Goal: Task Accomplishment & Management: Use online tool/utility

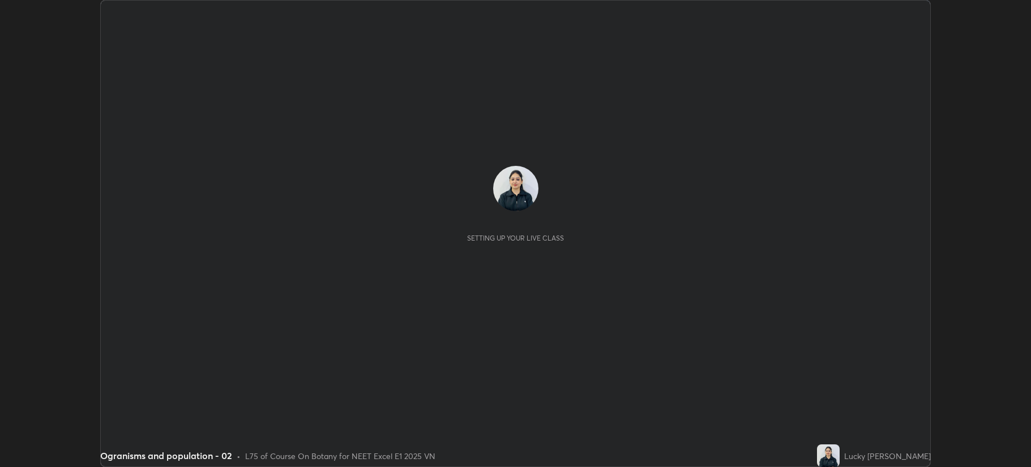
scroll to position [467, 1031]
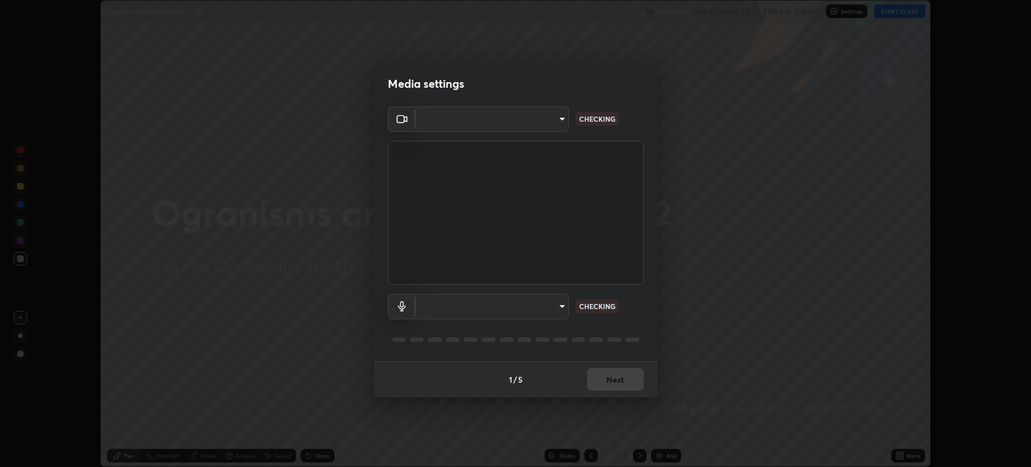
type input "b514d6723dd4d3c471526cd53b1784ca3f70d9044c5aa72a57affb8596088c16"
type input "4b0bcb73a5cd5ad7ac8f15a43def5814917f8cfc26a0fcb8ea41dee10f63b9ca"
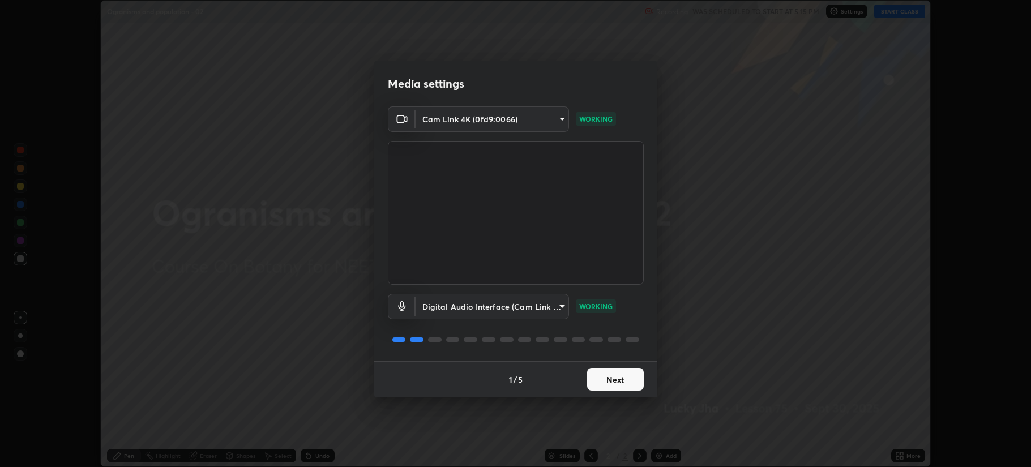
click at [605, 383] on button "Next" at bounding box center [615, 379] width 57 height 23
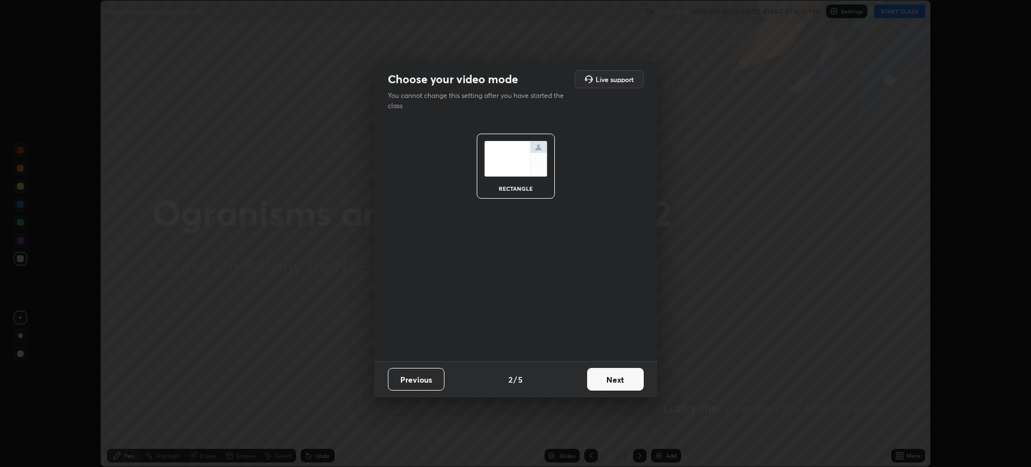
click at [610, 378] on button "Next" at bounding box center [615, 379] width 57 height 23
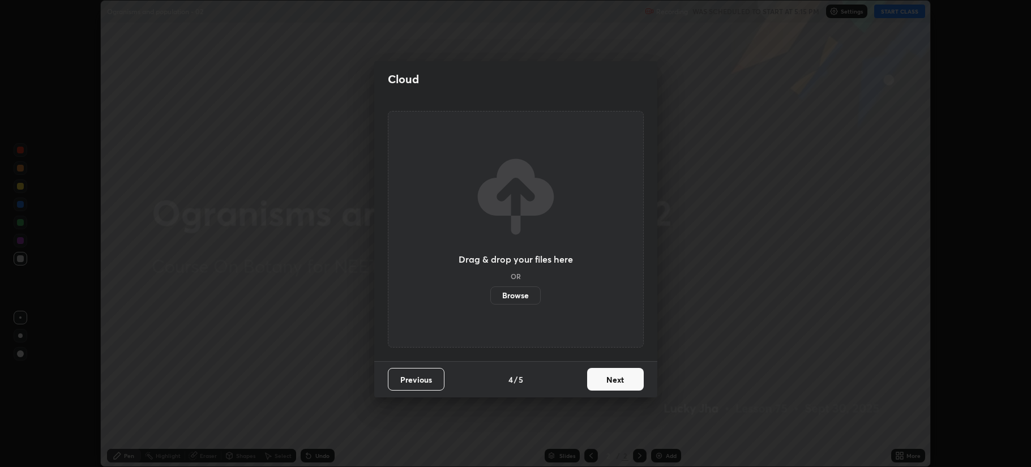
click at [612, 379] on button "Next" at bounding box center [615, 379] width 57 height 23
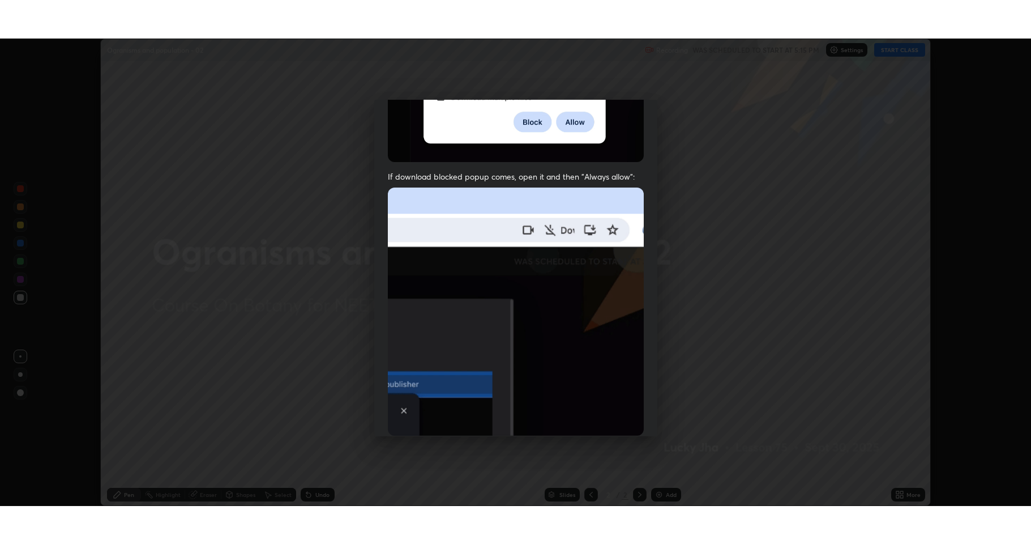
scroll to position [230, 0]
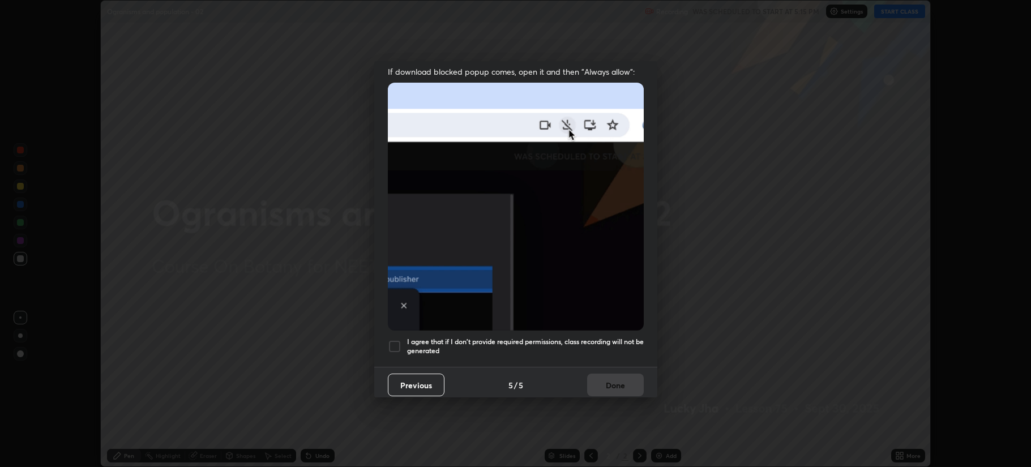
click at [606, 377] on div "Previous 5 / 5 Done" at bounding box center [515, 385] width 283 height 36
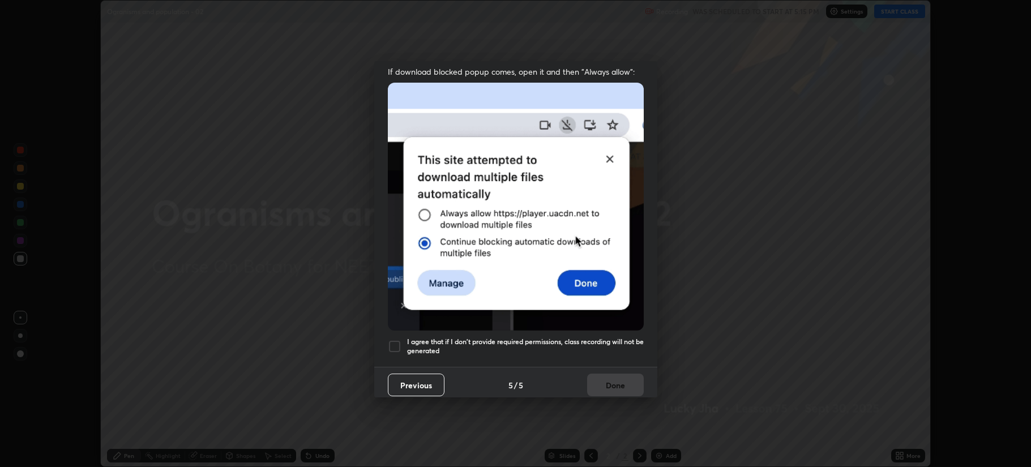
click at [403, 340] on div "I agree that if I don't provide required permissions, class recording will not …" at bounding box center [516, 347] width 256 height 14
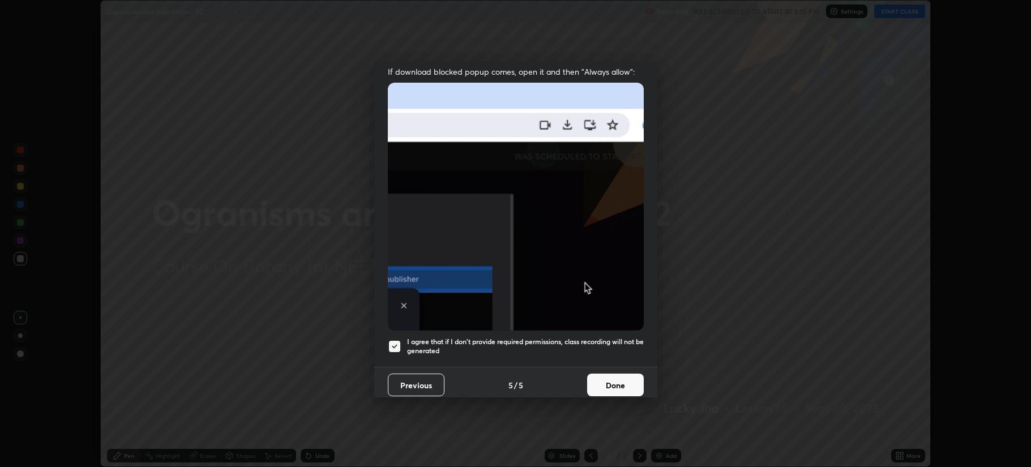
click at [605, 377] on button "Done" at bounding box center [615, 385] width 57 height 23
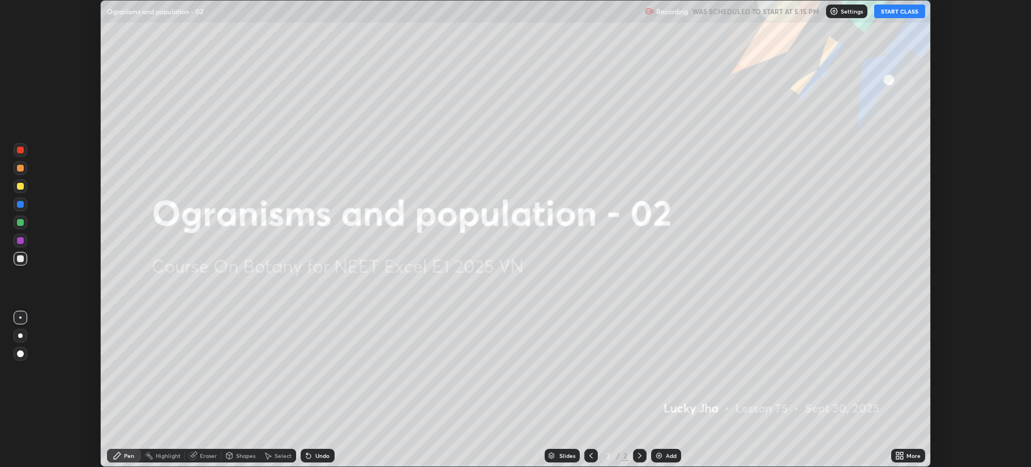
click at [657, 451] on div "Add" at bounding box center [666, 456] width 30 height 14
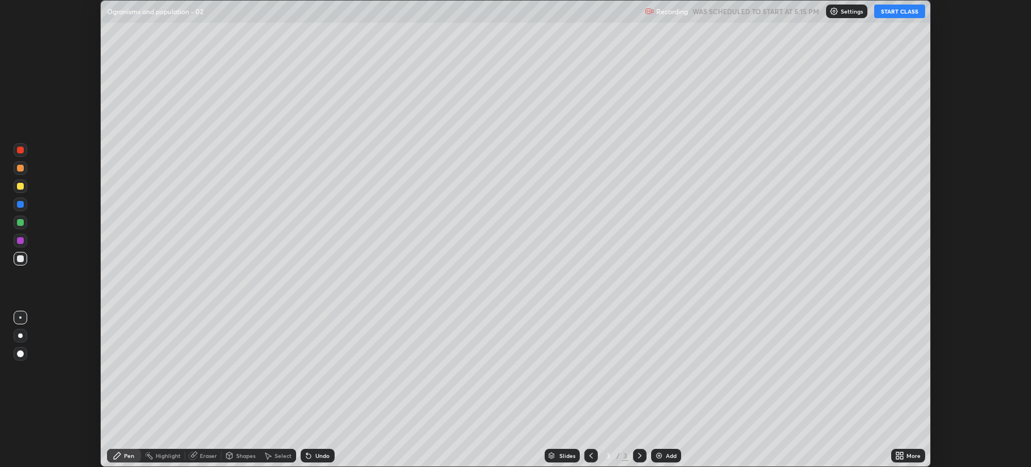
click at [901, 453] on icon at bounding box center [901, 453] width 3 height 3
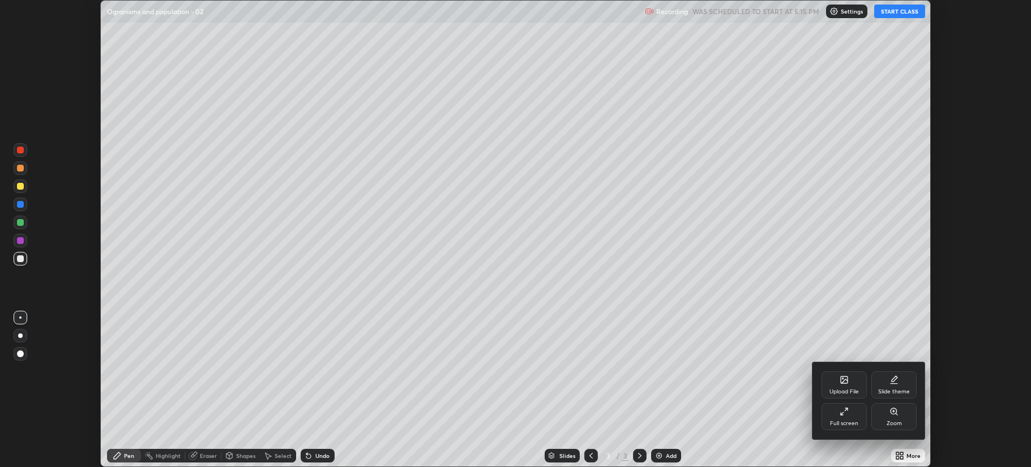
click at [847, 412] on icon at bounding box center [844, 411] width 9 height 9
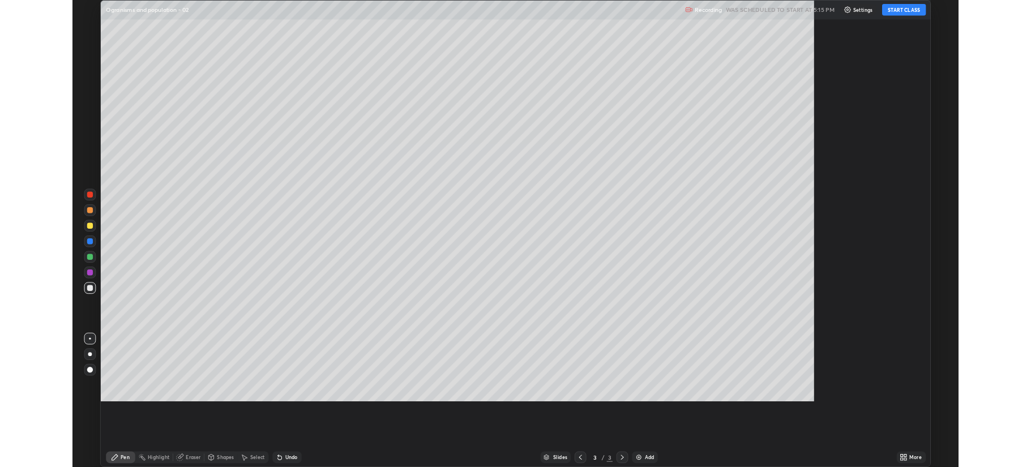
scroll to position [544, 1031]
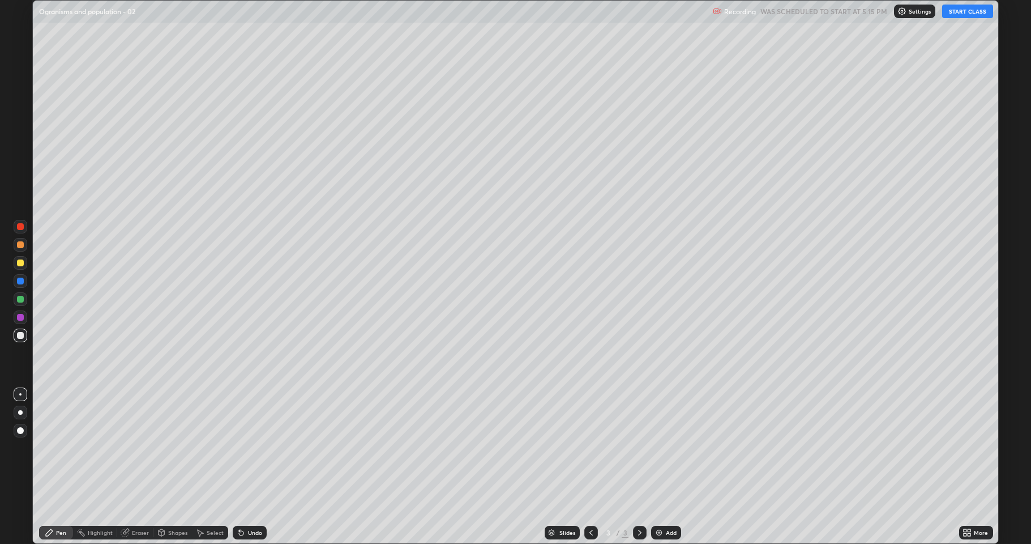
click at [959, 12] on button "START CLASS" at bounding box center [967, 12] width 51 height 14
click at [23, 262] on div at bounding box center [20, 262] width 7 height 7
click at [24, 341] on div at bounding box center [21, 335] width 14 height 14
click at [177, 467] on div "Shapes" at bounding box center [177, 532] width 19 height 6
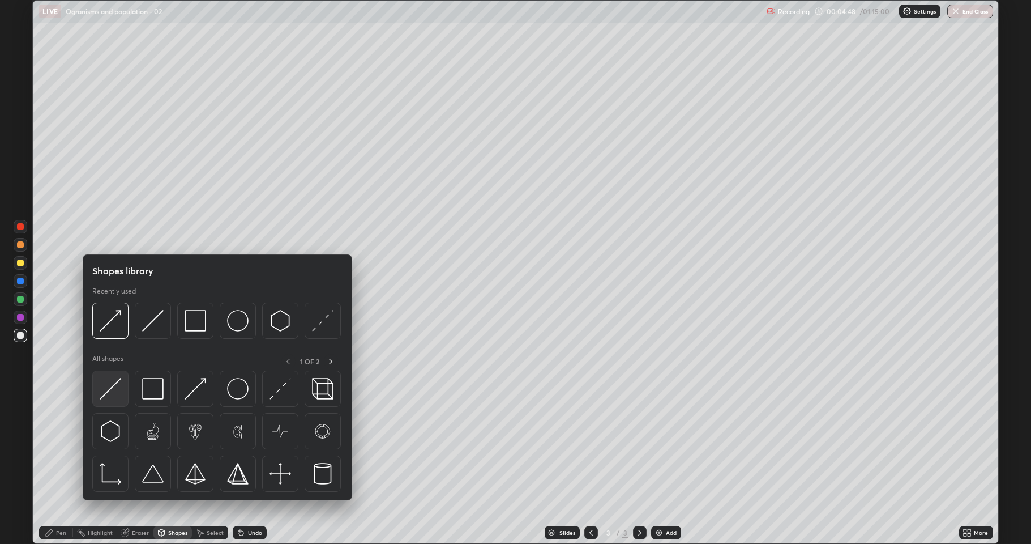
click at [110, 380] on img at bounding box center [111, 389] width 22 height 22
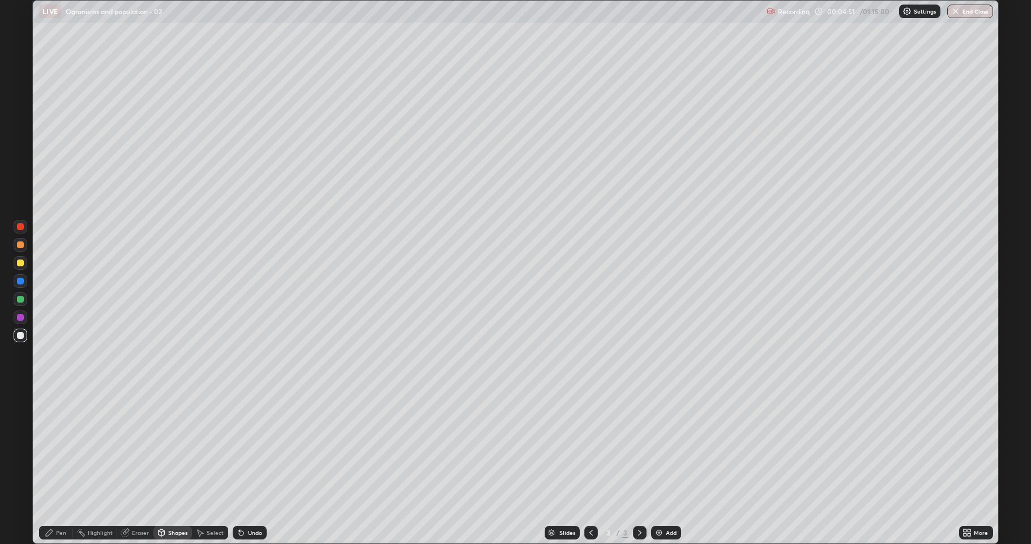
click at [54, 467] on div "Pen" at bounding box center [56, 532] width 34 height 14
click at [176, 467] on div "Shapes" at bounding box center [172, 532] width 39 height 14
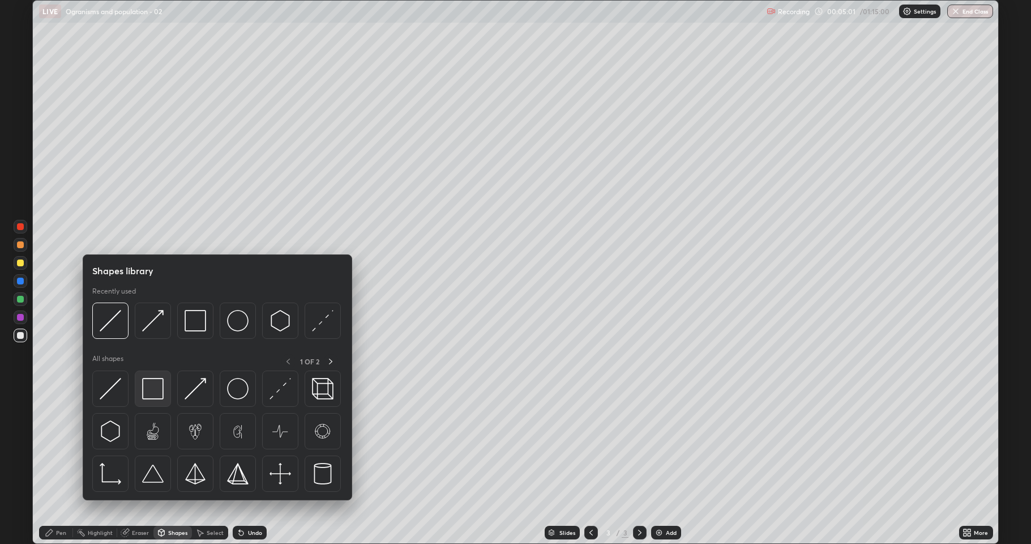
click at [153, 382] on img at bounding box center [153, 389] width 22 height 22
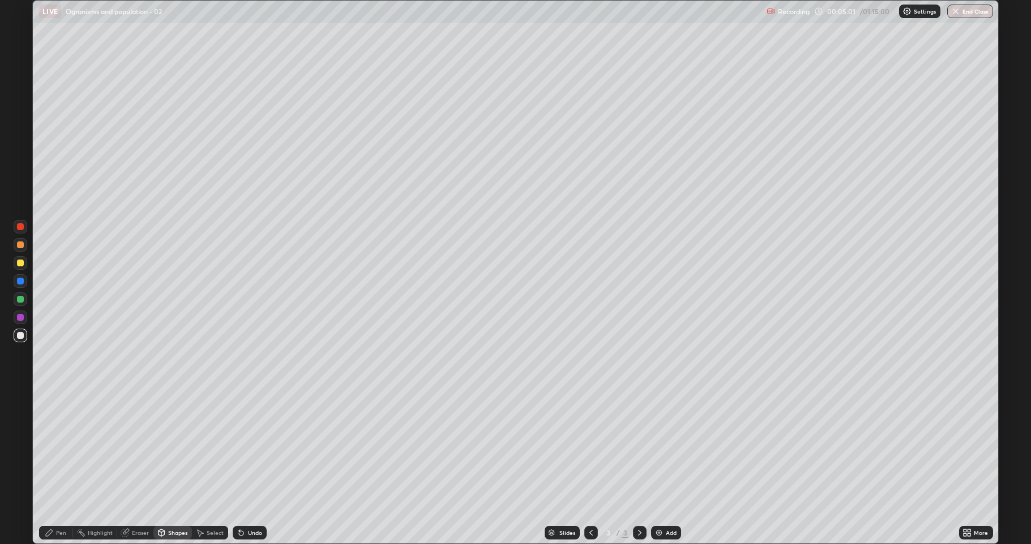
click at [18, 298] on div at bounding box center [20, 299] width 7 height 7
click at [250, 467] on div "Undo" at bounding box center [250, 532] width 34 height 14
click at [59, 467] on div "Pen" at bounding box center [61, 532] width 10 height 6
click at [22, 335] on div at bounding box center [20, 335] width 7 height 7
click at [19, 265] on div at bounding box center [20, 262] width 7 height 7
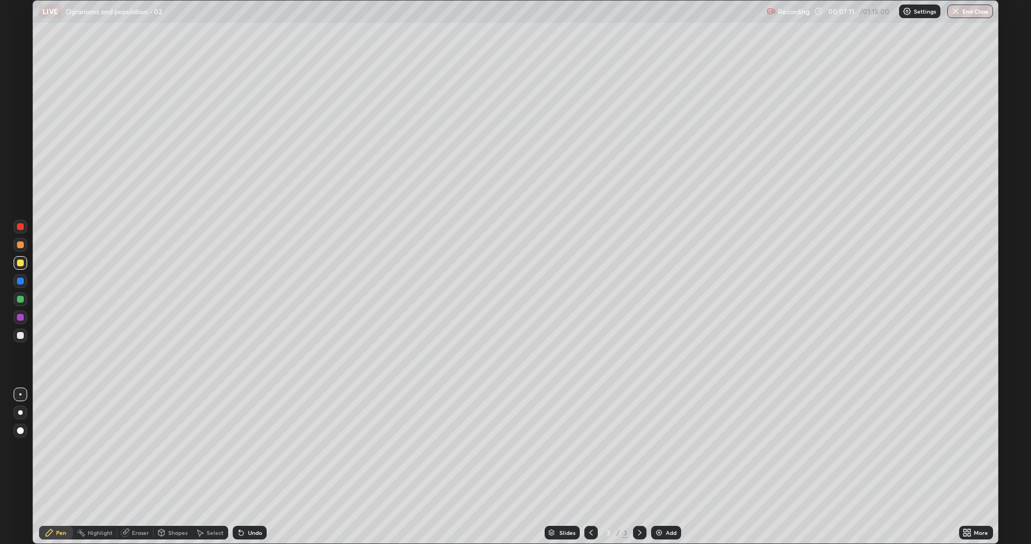
click at [127, 467] on icon at bounding box center [125, 532] width 9 height 9
click at [20, 467] on icon at bounding box center [20, 494] width 9 height 10
click at [49, 467] on icon at bounding box center [49, 532] width 7 height 7
click at [170, 467] on div "Shapes" at bounding box center [177, 532] width 19 height 6
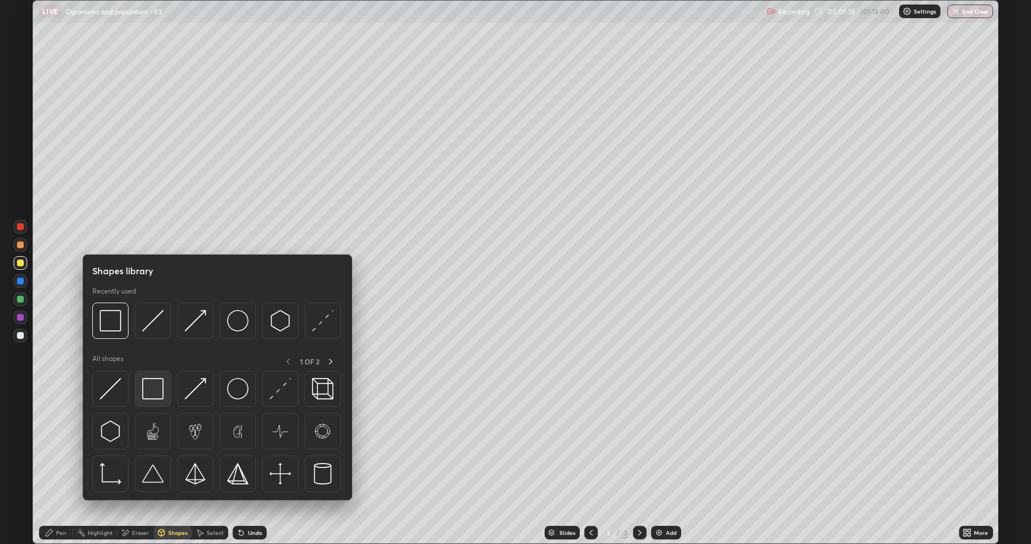
click at [154, 390] on img at bounding box center [153, 389] width 22 height 22
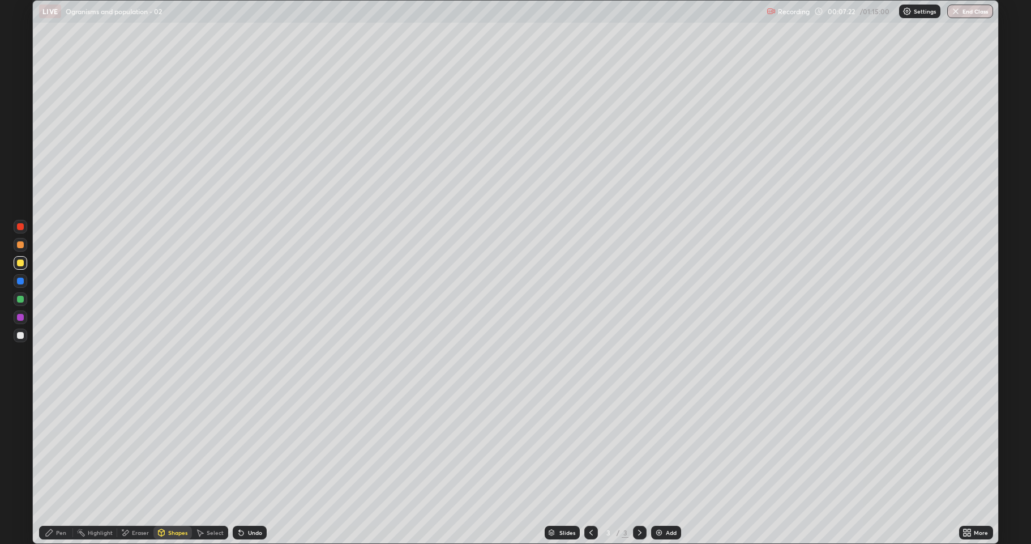
click at [60, 467] on div "Pen" at bounding box center [56, 532] width 34 height 14
click at [177, 467] on div "Shapes" at bounding box center [177, 532] width 19 height 6
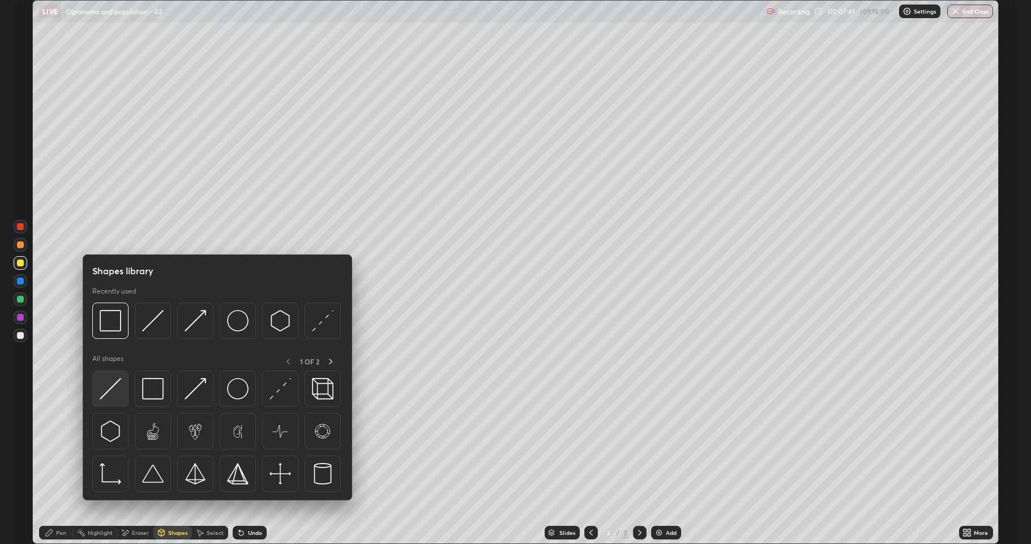
click at [114, 393] on img at bounding box center [111, 389] width 22 height 22
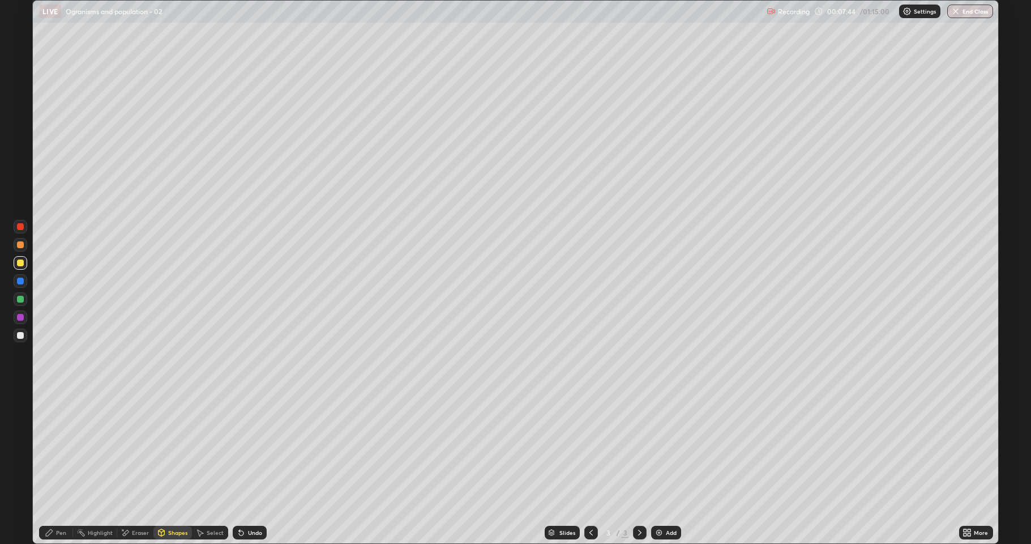
click at [63, 467] on div "Pen" at bounding box center [61, 532] width 10 height 6
click at [176, 467] on div "Shapes" at bounding box center [177, 532] width 19 height 6
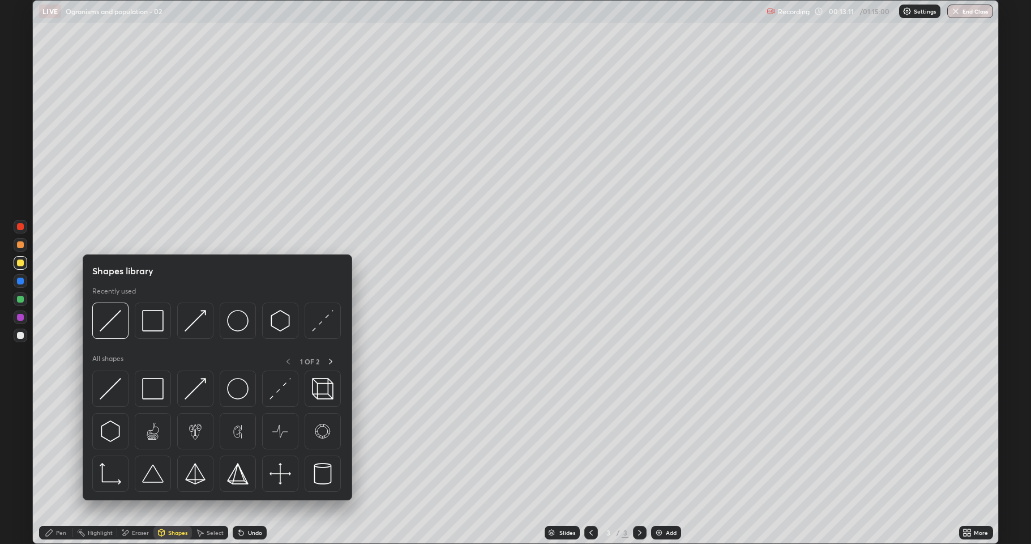
click at [159, 467] on icon at bounding box center [162, 532] width 6 height 2
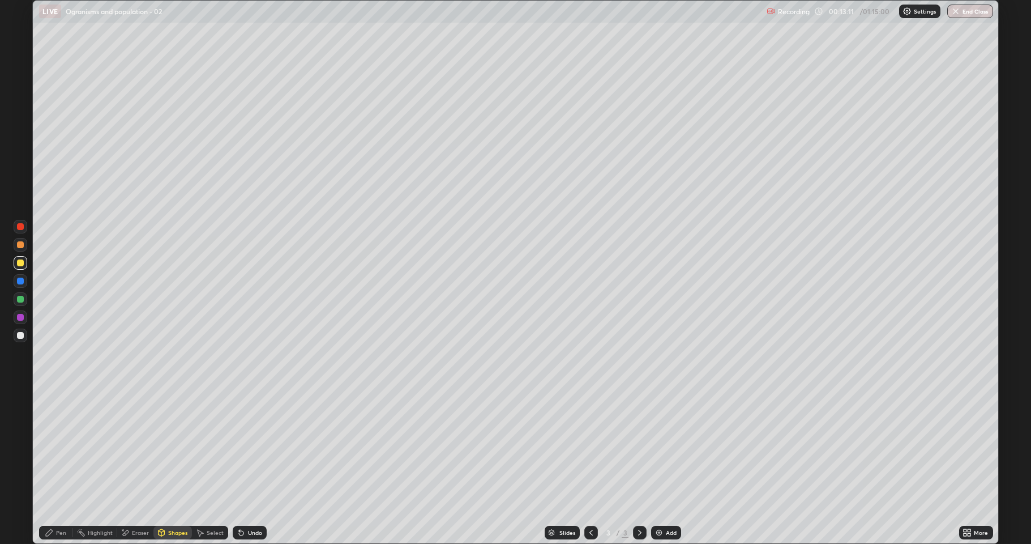
click at [133, 467] on div "Eraser" at bounding box center [135, 532] width 36 height 14
click at [23, 467] on icon at bounding box center [21, 494] width 6 height 6
click at [171, 467] on div "Shapes" at bounding box center [177, 532] width 19 height 6
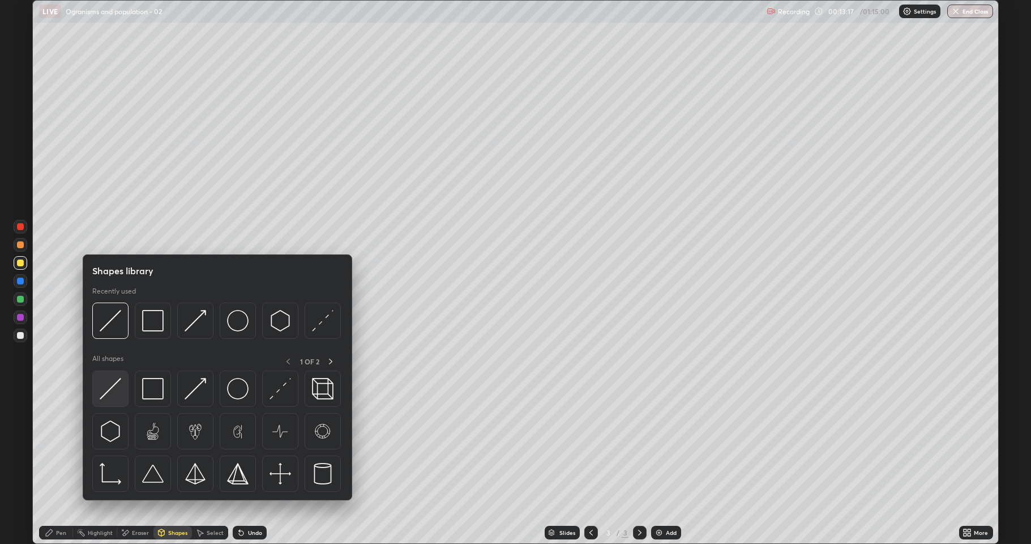
click at [116, 388] on img at bounding box center [111, 389] width 22 height 22
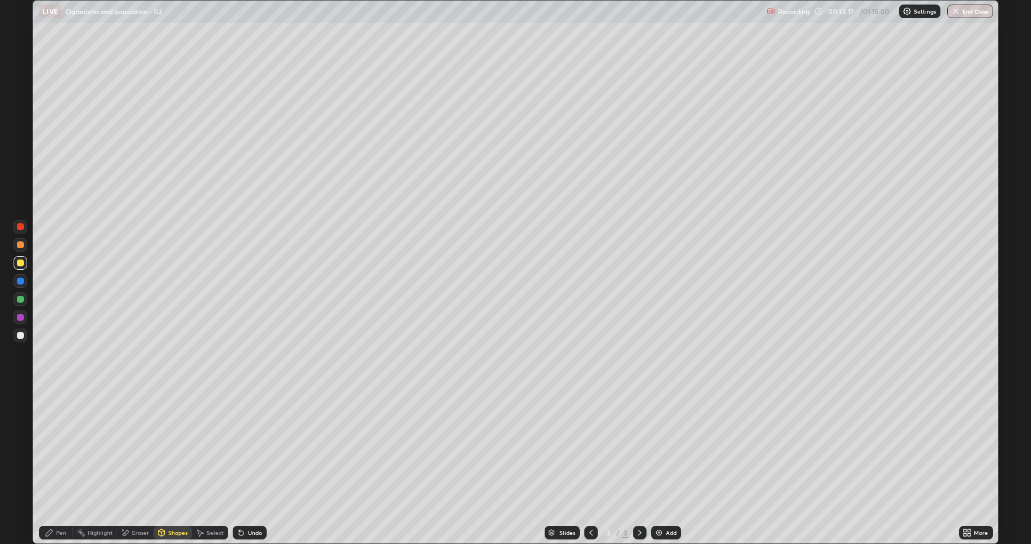
click at [51, 467] on div "Pen" at bounding box center [56, 532] width 34 height 14
click at [26, 335] on div at bounding box center [21, 335] width 14 height 14
click at [50, 467] on icon at bounding box center [49, 532] width 9 height 9
click at [57, 467] on div "Pen" at bounding box center [61, 532] width 10 height 6
click at [138, 467] on div "Eraser" at bounding box center [140, 532] width 17 height 6
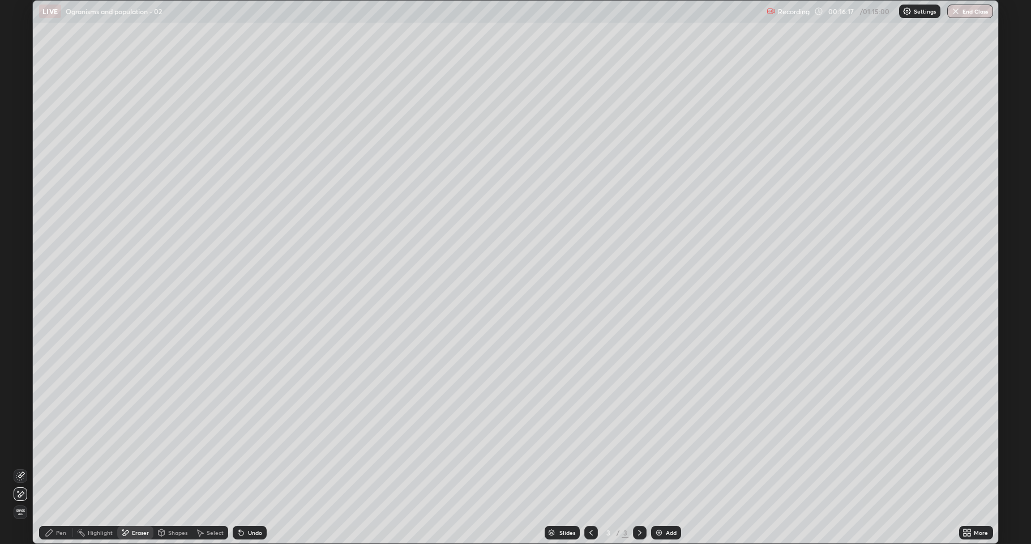
click at [59, 467] on div "Pen" at bounding box center [61, 532] width 10 height 6
click at [18, 245] on div at bounding box center [20, 244] width 7 height 7
click at [25, 264] on div at bounding box center [21, 263] width 14 height 14
click at [655, 467] on img at bounding box center [659, 532] width 9 height 9
click at [170, 467] on div "Shapes" at bounding box center [172, 532] width 39 height 14
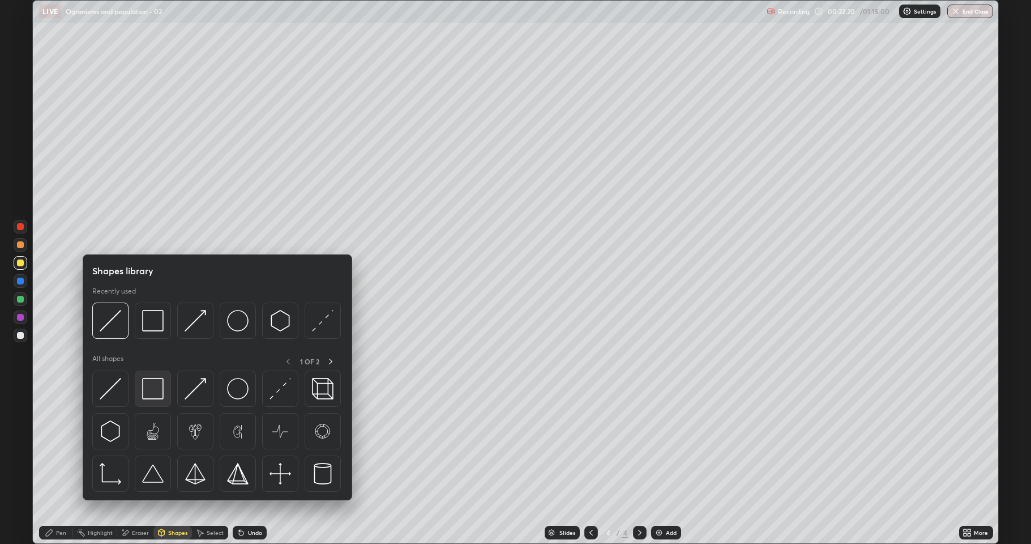
click at [155, 388] on img at bounding box center [153, 389] width 22 height 22
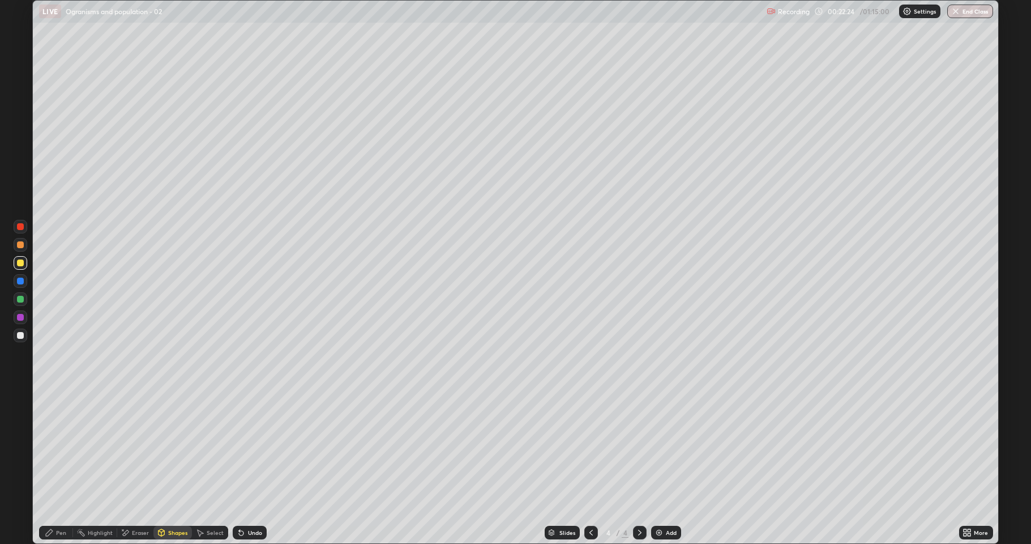
click at [251, 467] on div "Undo" at bounding box center [255, 532] width 14 height 6
click at [19, 299] on div at bounding box center [20, 299] width 7 height 7
click at [248, 467] on div "Undo" at bounding box center [255, 532] width 14 height 6
click at [22, 245] on div at bounding box center [20, 244] width 7 height 7
click at [19, 336] on div at bounding box center [20, 335] width 7 height 7
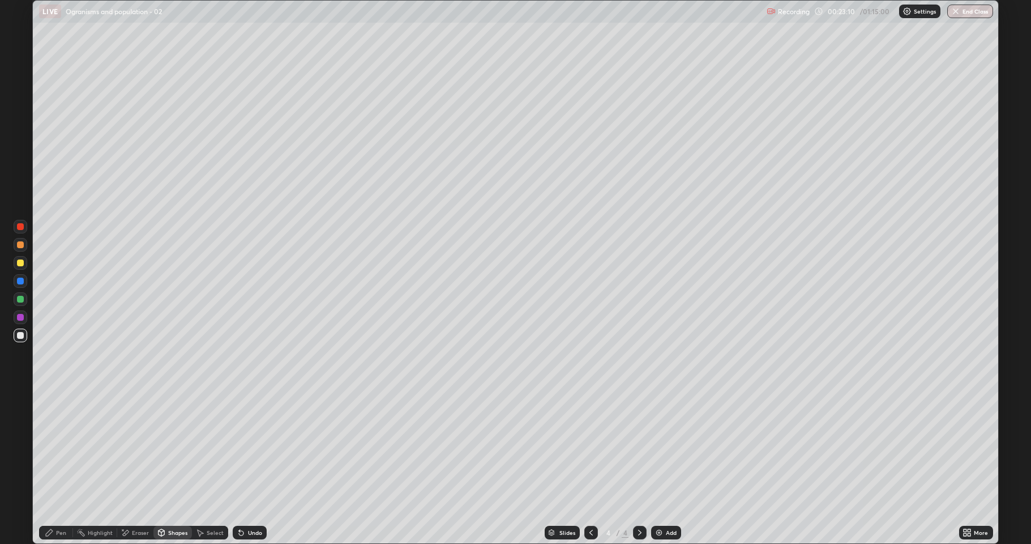
click at [245, 467] on div "Undo" at bounding box center [250, 532] width 34 height 14
click at [55, 467] on div "Pen" at bounding box center [56, 532] width 34 height 14
click at [24, 264] on div at bounding box center [21, 263] width 14 height 14
click at [179, 467] on div "Shapes" at bounding box center [177, 532] width 19 height 6
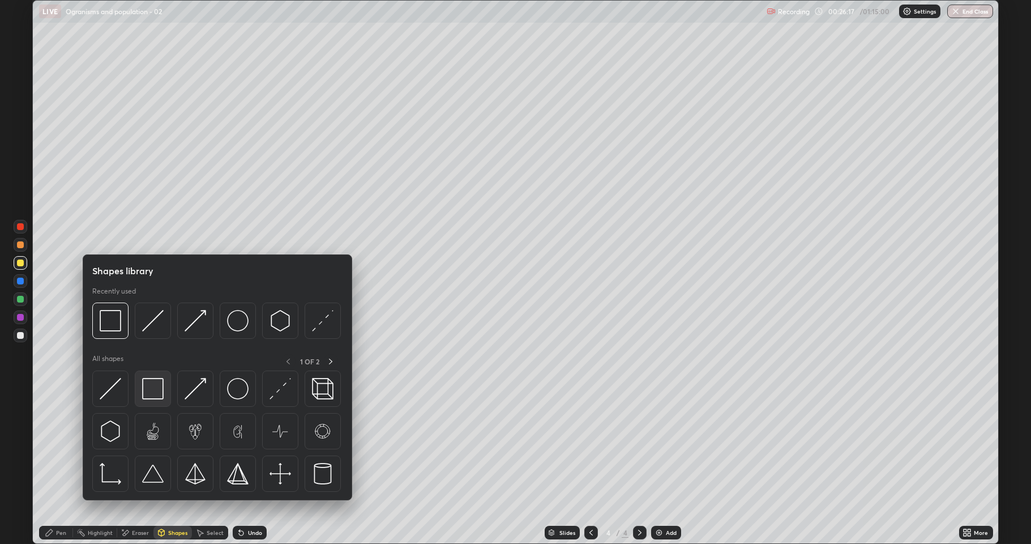
click at [155, 391] on img at bounding box center [153, 389] width 22 height 22
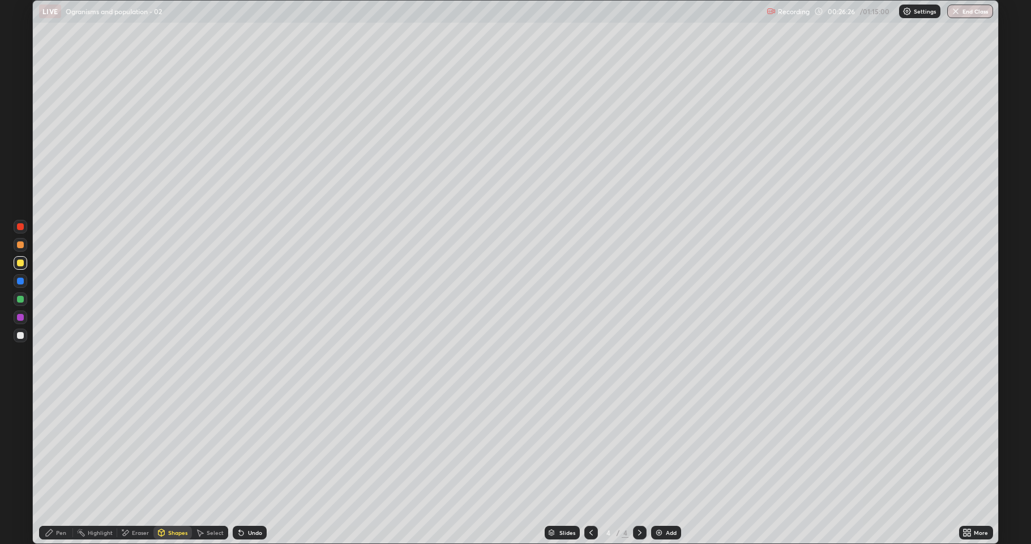
click at [249, 467] on div "Undo" at bounding box center [255, 532] width 14 height 6
click at [17, 248] on div at bounding box center [21, 245] width 14 height 14
click at [17, 299] on div at bounding box center [20, 299] width 7 height 7
click at [19, 341] on div at bounding box center [21, 335] width 14 height 14
click at [243, 467] on icon at bounding box center [241, 532] width 9 height 9
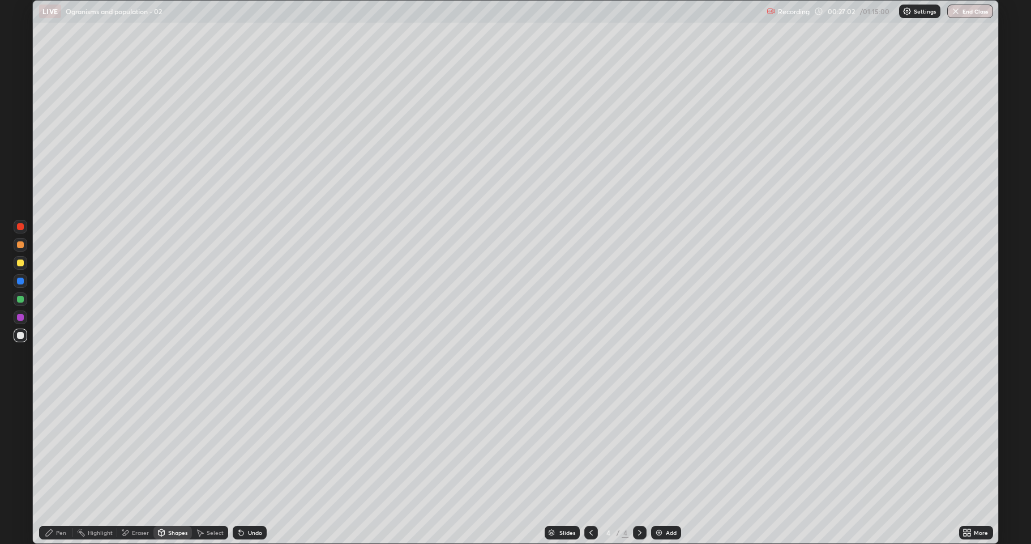
click at [57, 467] on div "Pen" at bounding box center [61, 532] width 10 height 6
click at [970, 467] on icon at bounding box center [969, 530] width 3 height 3
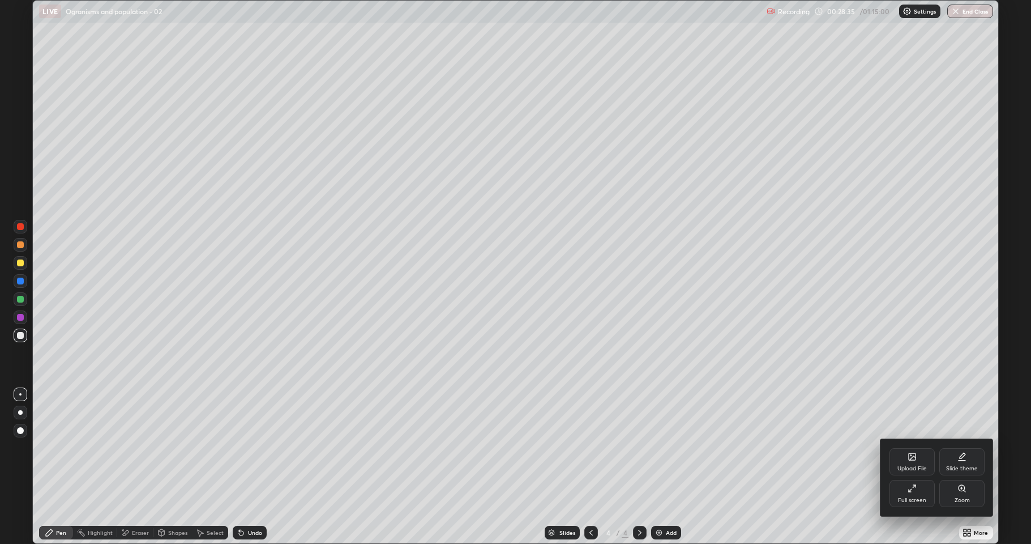
click at [912, 467] on div "Full screen" at bounding box center [912, 493] width 45 height 27
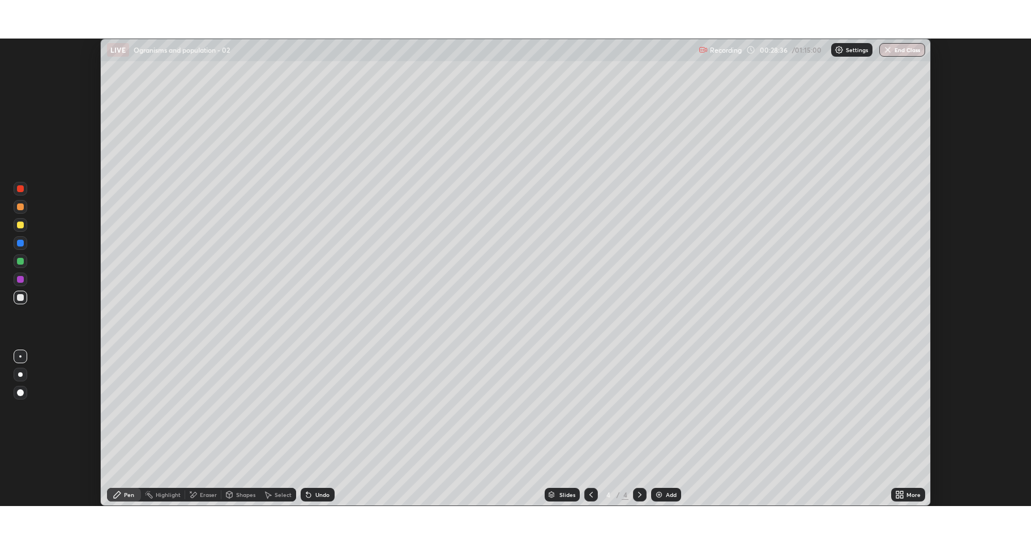
scroll to position [56153, 55589]
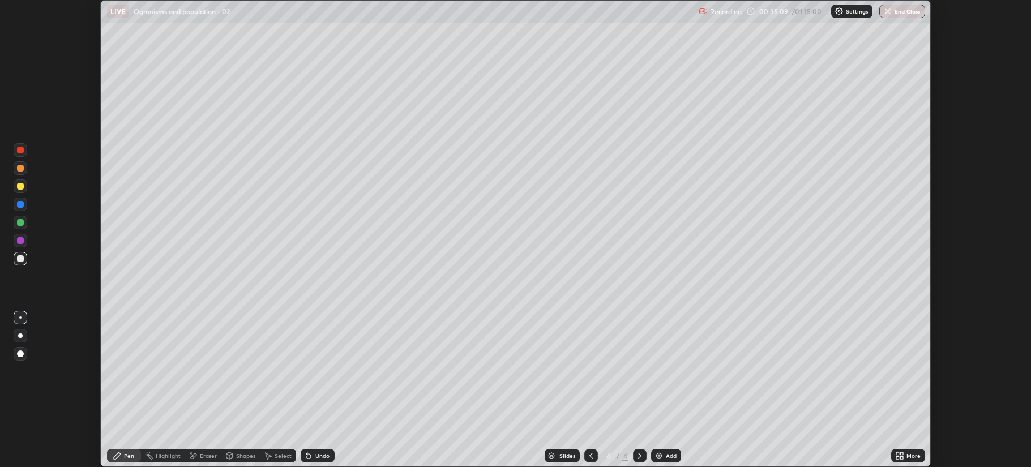
click at [908, 461] on div "More" at bounding box center [908, 456] width 34 height 14
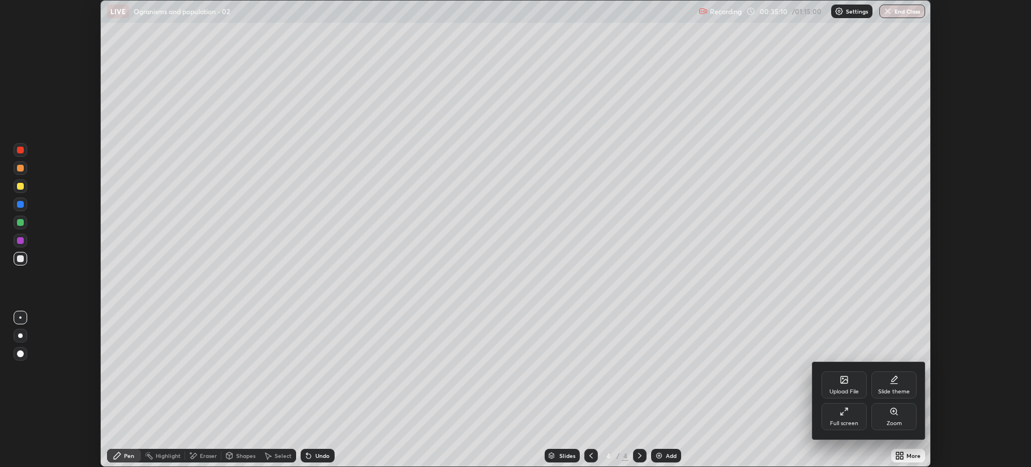
click at [827, 429] on div "Full screen" at bounding box center [844, 416] width 45 height 27
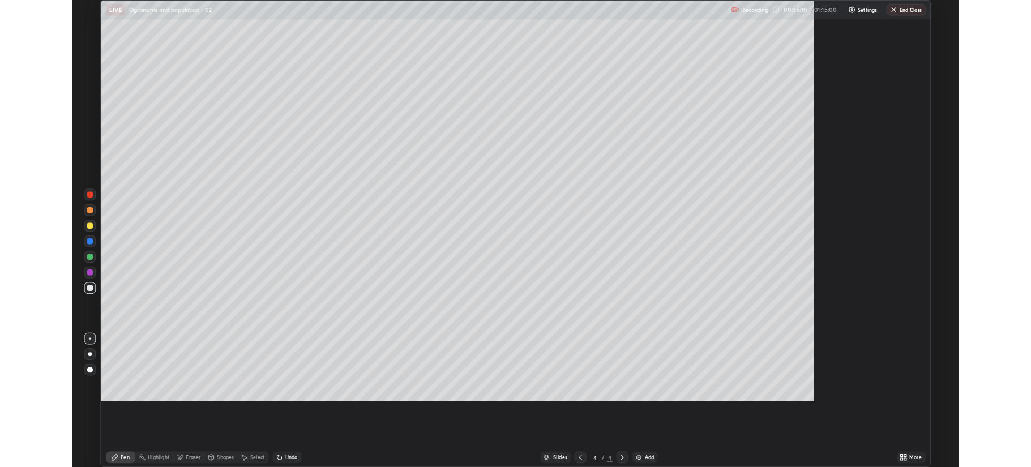
scroll to position [544, 1031]
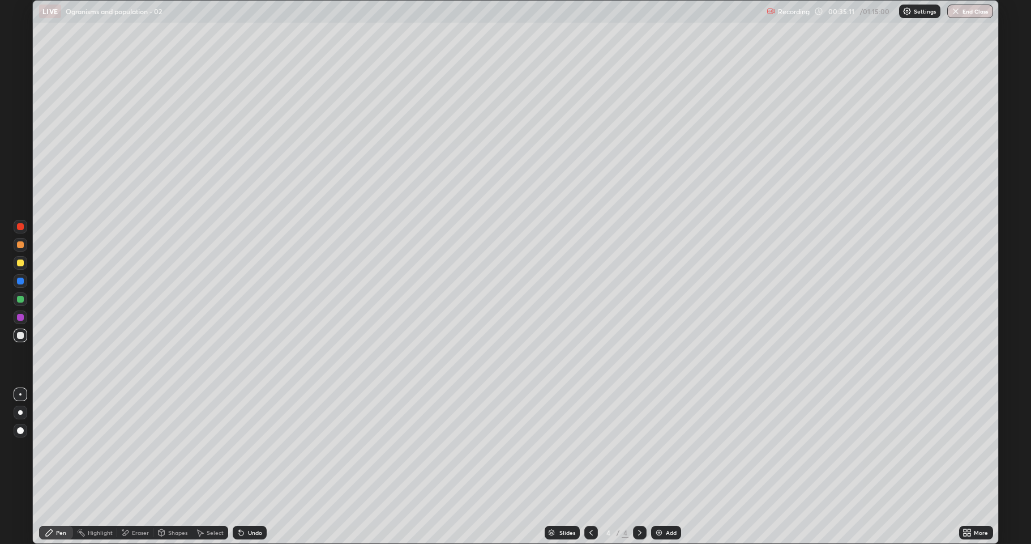
click at [659, 467] on img at bounding box center [659, 532] width 9 height 9
click at [58, 467] on div "Pen" at bounding box center [61, 532] width 10 height 6
click at [20, 263] on div at bounding box center [20, 262] width 7 height 7
click at [18, 337] on div at bounding box center [20, 335] width 7 height 7
click at [19, 335] on div at bounding box center [20, 335] width 7 height 7
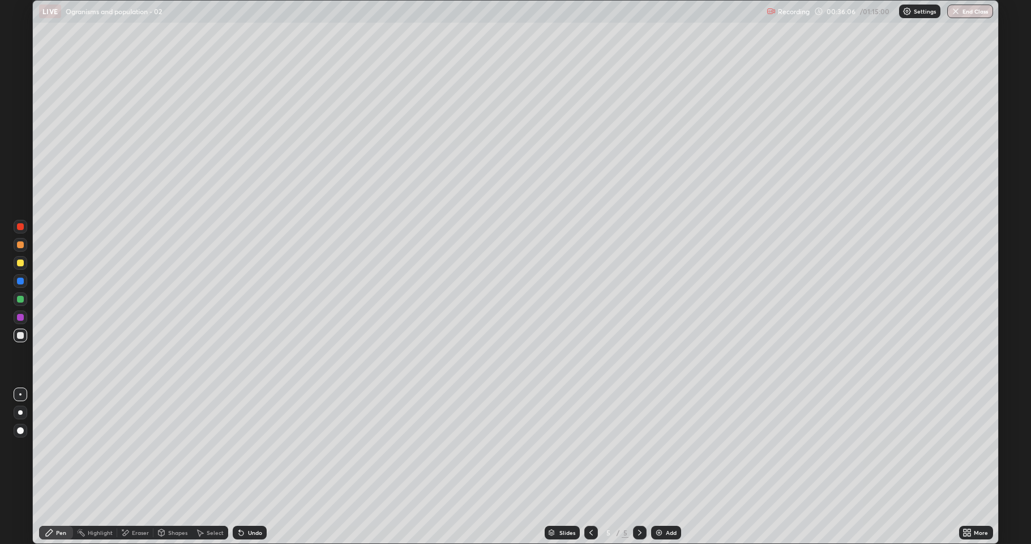
click at [23, 262] on div at bounding box center [20, 262] width 7 height 7
click at [128, 467] on icon at bounding box center [125, 533] width 9 height 10
click at [46, 467] on icon at bounding box center [49, 532] width 9 height 9
click at [20, 336] on div at bounding box center [20, 335] width 7 height 7
click at [18, 340] on div at bounding box center [21, 335] width 14 height 14
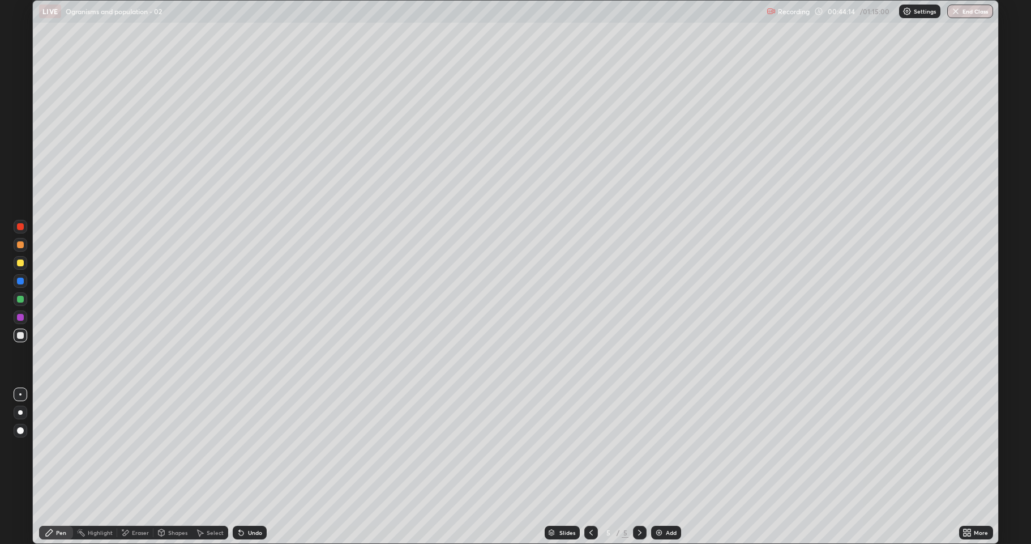
click at [169, 467] on div "Shapes" at bounding box center [177, 532] width 19 height 6
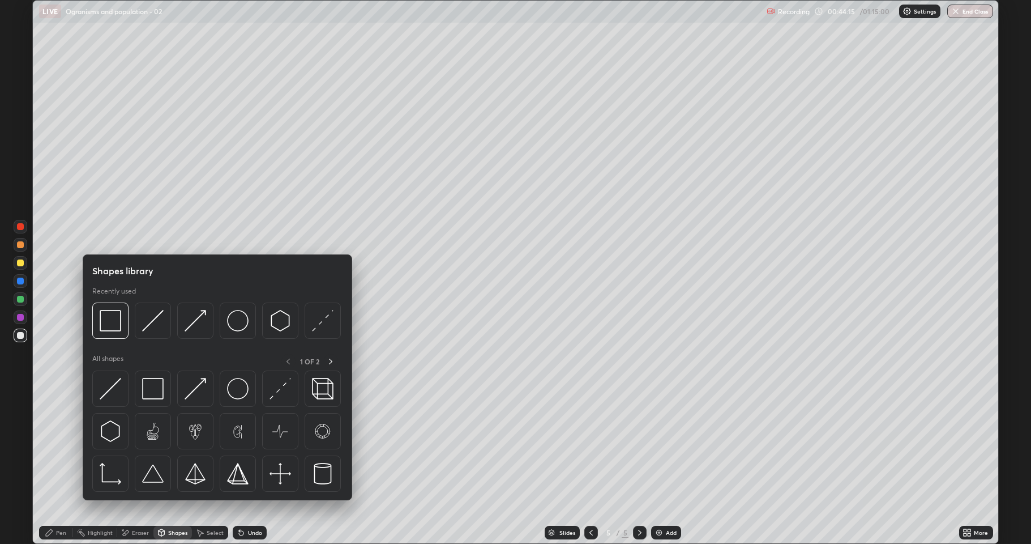
click at [53, 467] on icon at bounding box center [49, 532] width 9 height 9
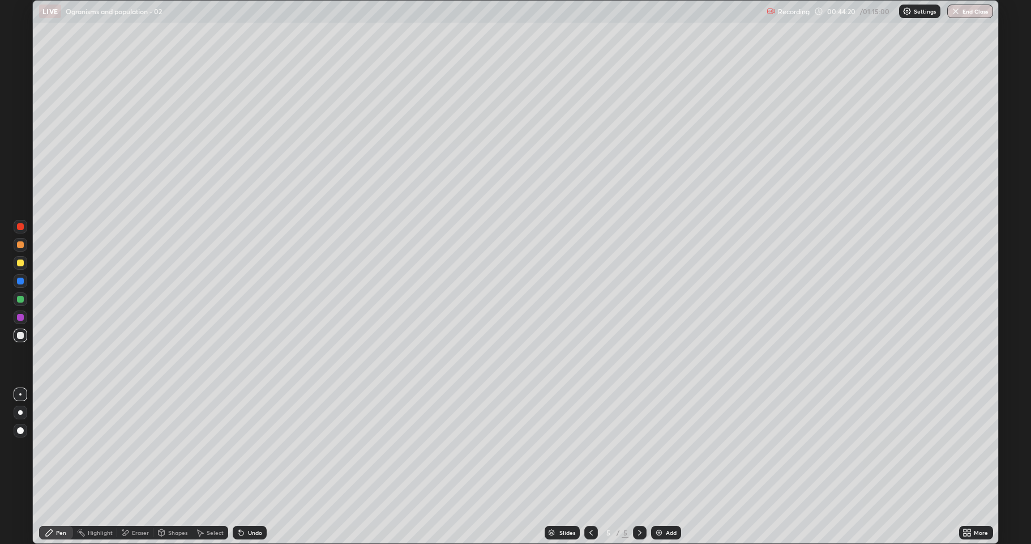
click at [20, 263] on div at bounding box center [20, 262] width 7 height 7
click at [166, 467] on div "Shapes" at bounding box center [172, 532] width 39 height 14
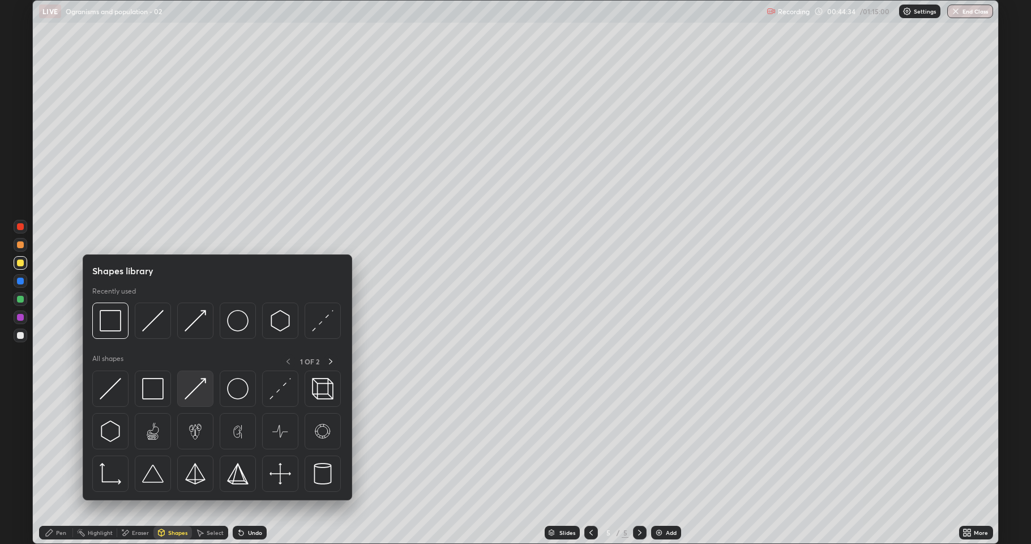
click at [196, 397] on img at bounding box center [196, 389] width 22 height 22
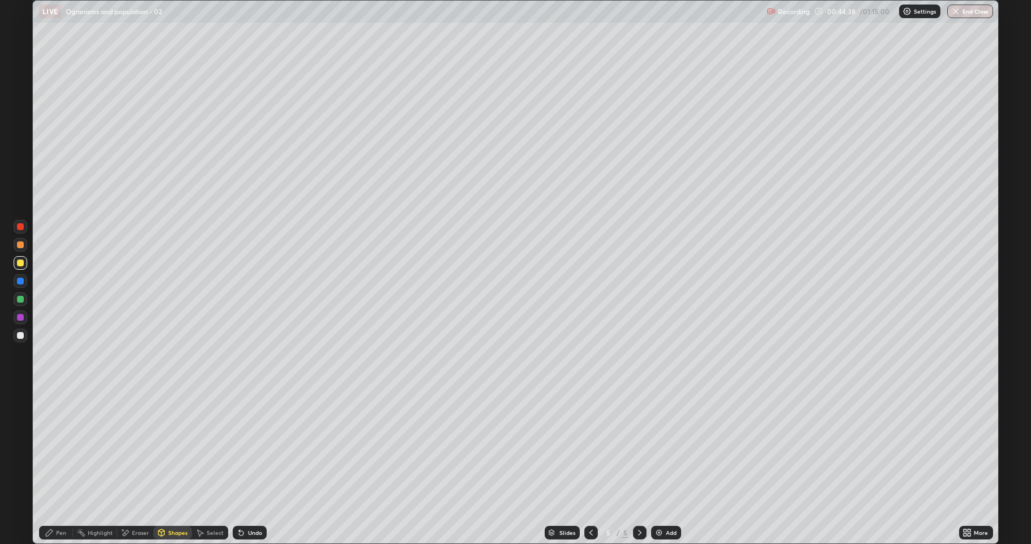
click at [54, 467] on div "Pen" at bounding box center [56, 532] width 34 height 14
click at [50, 467] on icon at bounding box center [49, 532] width 7 height 7
click at [162, 467] on icon at bounding box center [162, 532] width 6 height 7
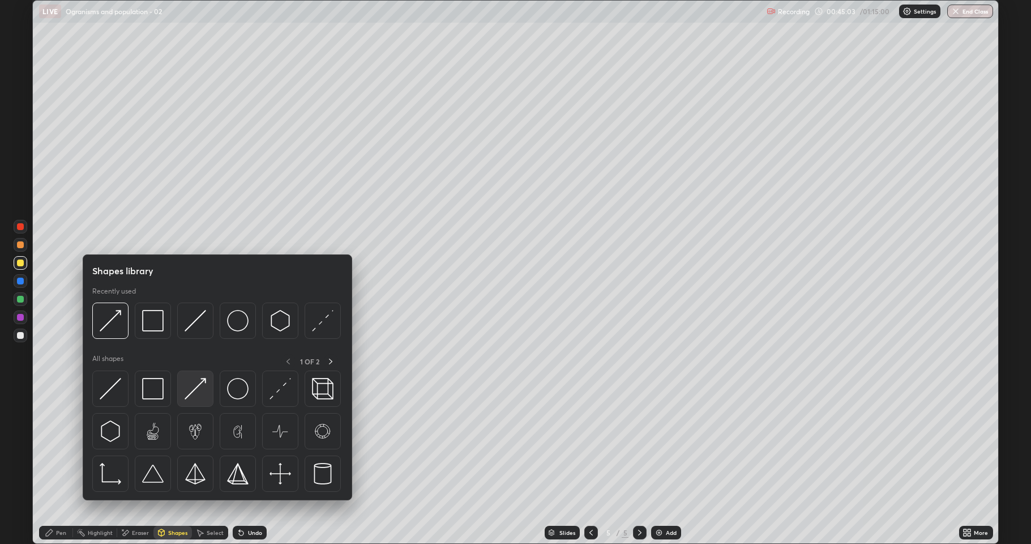
click at [189, 395] on img at bounding box center [196, 389] width 22 height 22
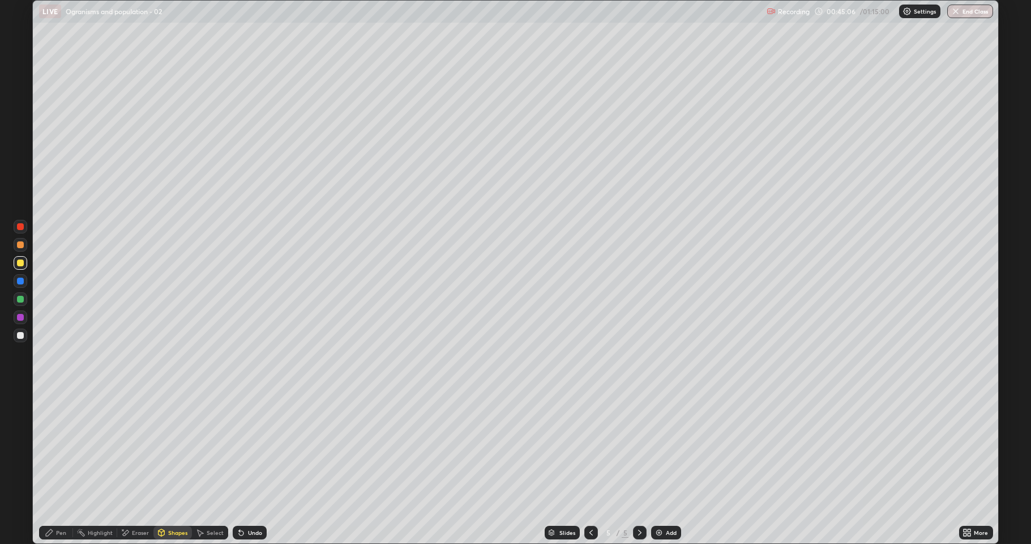
click at [57, 467] on div "Pen" at bounding box center [61, 532] width 10 height 6
click at [174, 467] on div "Shapes" at bounding box center [177, 532] width 19 height 6
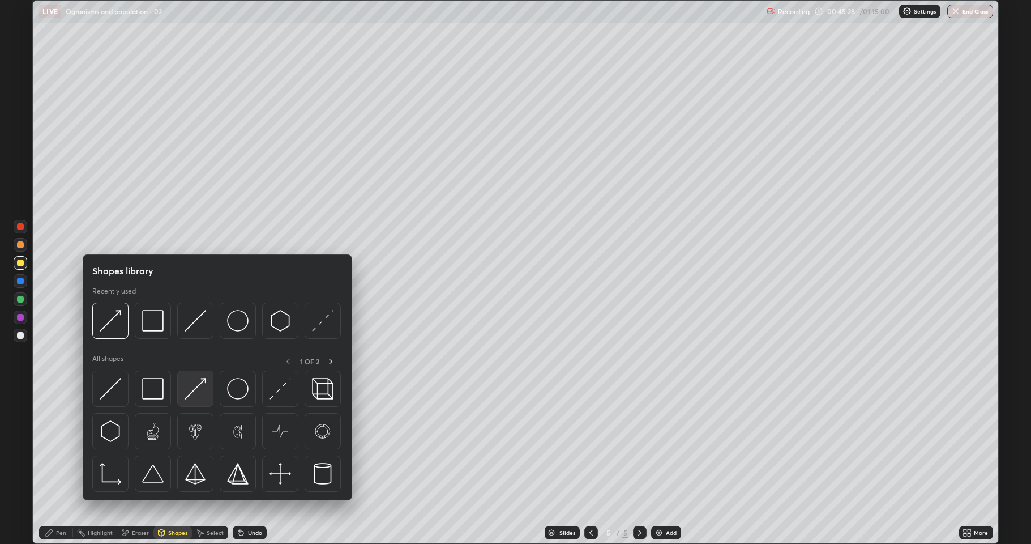
click at [193, 394] on img at bounding box center [196, 389] width 22 height 22
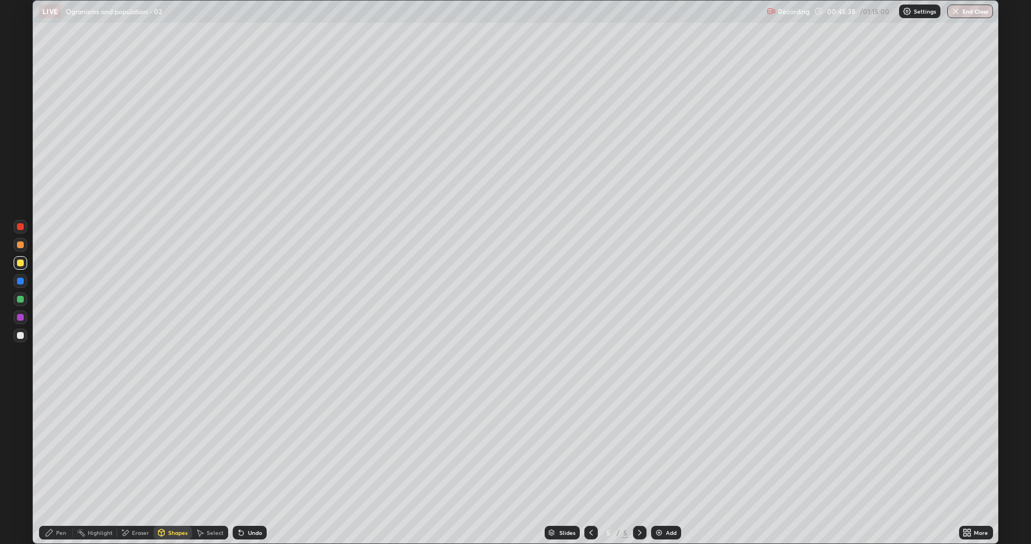
click at [61, 467] on div "Pen" at bounding box center [61, 532] width 10 height 6
click at [134, 467] on div "Eraser" at bounding box center [140, 532] width 17 height 6
click at [57, 467] on div "Pen" at bounding box center [61, 532] width 10 height 6
click at [25, 336] on div at bounding box center [21, 335] width 14 height 14
click at [161, 467] on icon at bounding box center [161, 534] width 0 height 4
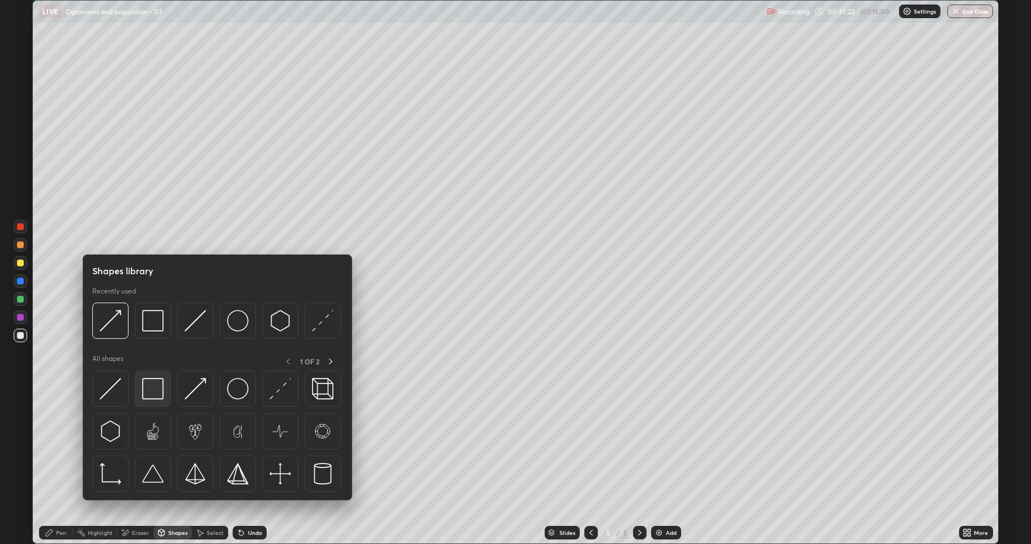
click at [149, 390] on img at bounding box center [153, 389] width 22 height 22
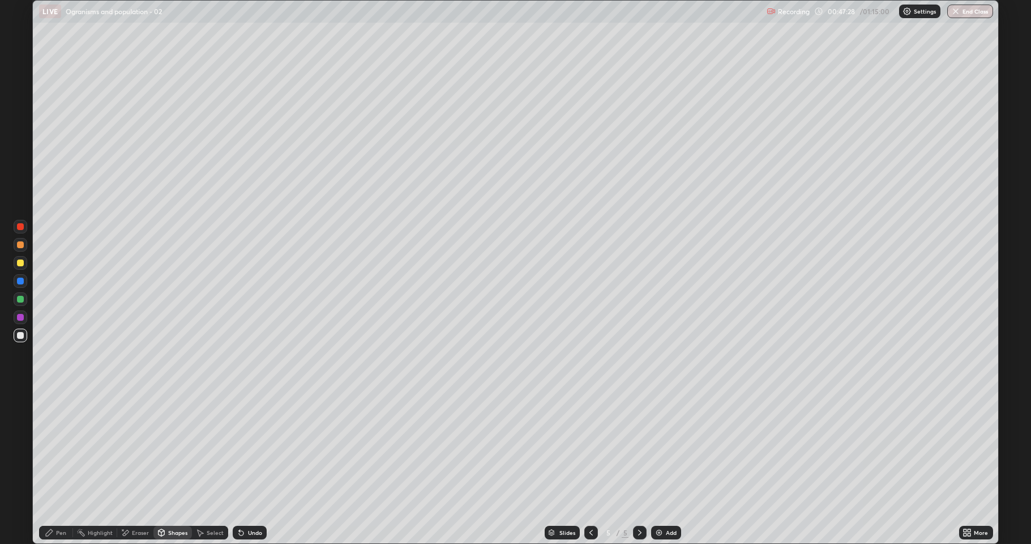
click at [63, 467] on div "Pen" at bounding box center [61, 532] width 10 height 6
click at [132, 467] on div "Eraser" at bounding box center [140, 532] width 17 height 6
click at [53, 467] on div "Pen" at bounding box center [56, 532] width 34 height 14
click at [24, 332] on div at bounding box center [21, 335] width 14 height 14
click at [665, 467] on div "Add" at bounding box center [666, 532] width 30 height 14
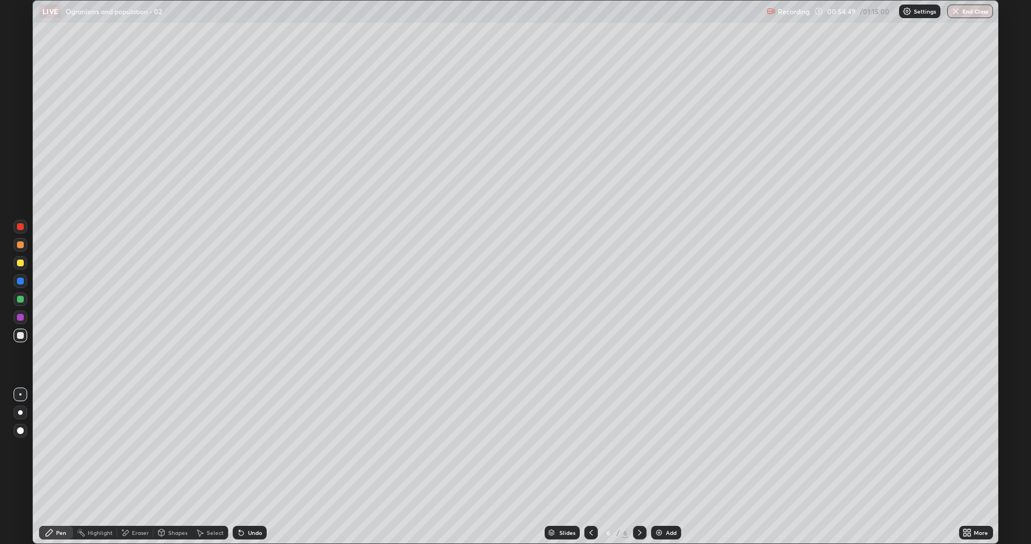
click at [251, 467] on div "Undo" at bounding box center [255, 532] width 14 height 6
click at [249, 467] on div "Undo" at bounding box center [250, 532] width 34 height 14
click at [245, 467] on div "Undo" at bounding box center [250, 532] width 34 height 14
click at [248, 467] on div "Undo" at bounding box center [255, 532] width 14 height 6
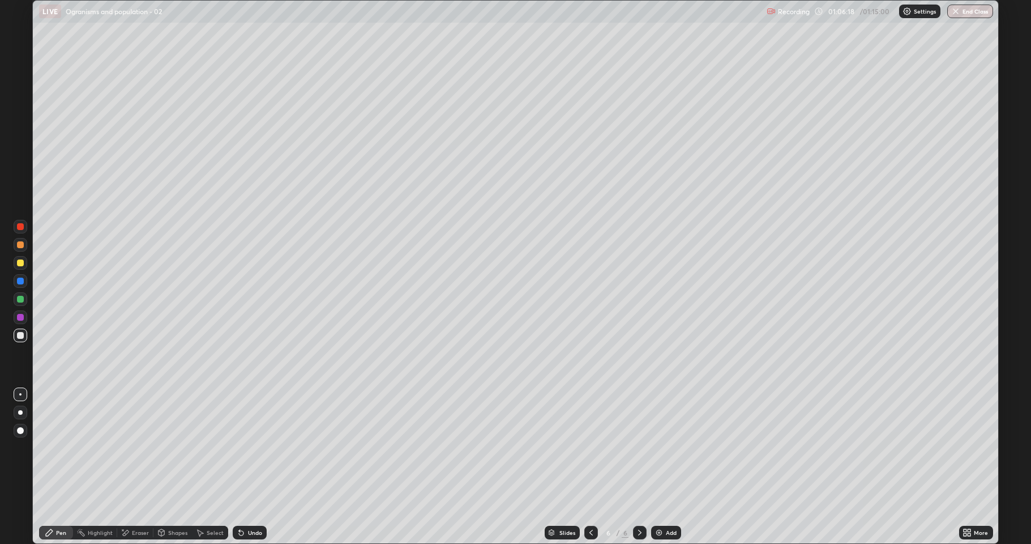
click at [651, 467] on div "Add" at bounding box center [666, 532] width 30 height 14
click at [14, 263] on div at bounding box center [21, 263] width 14 height 14
click at [165, 467] on icon at bounding box center [161, 532] width 9 height 9
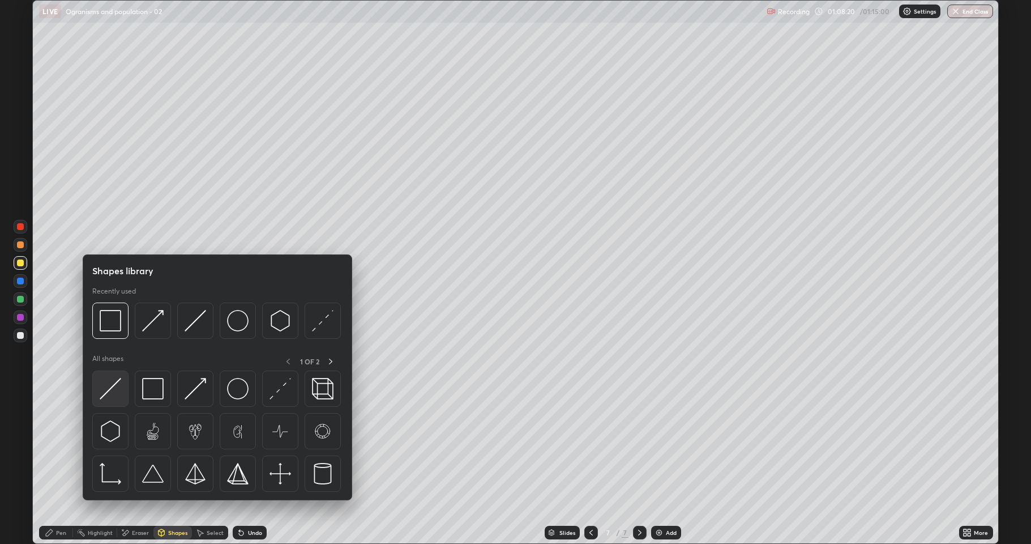
click at [109, 394] on img at bounding box center [111, 389] width 22 height 22
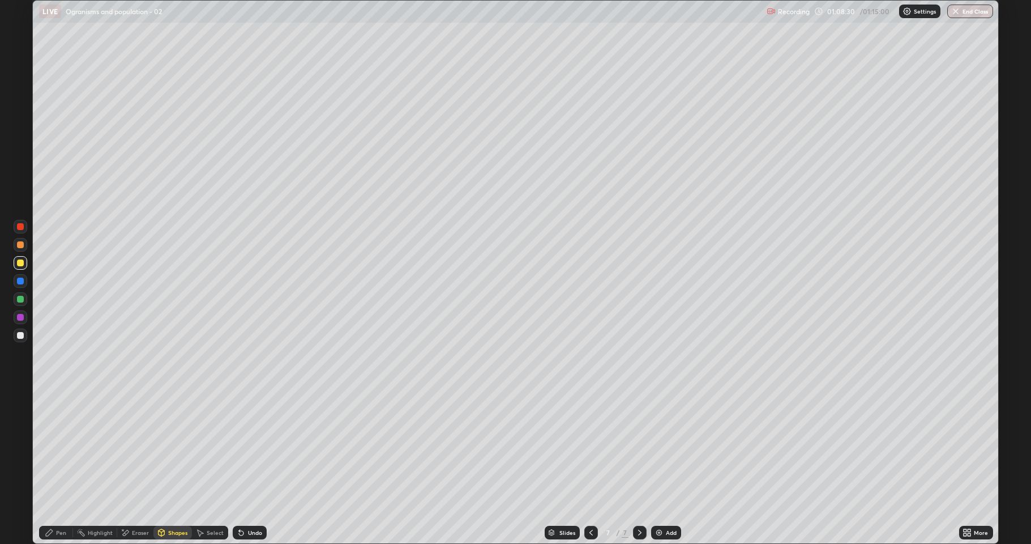
click at [62, 467] on div "Pen" at bounding box center [61, 532] width 10 height 6
click at [21, 336] on div at bounding box center [20, 335] width 7 height 7
click at [174, 467] on div "Shapes" at bounding box center [172, 532] width 39 height 14
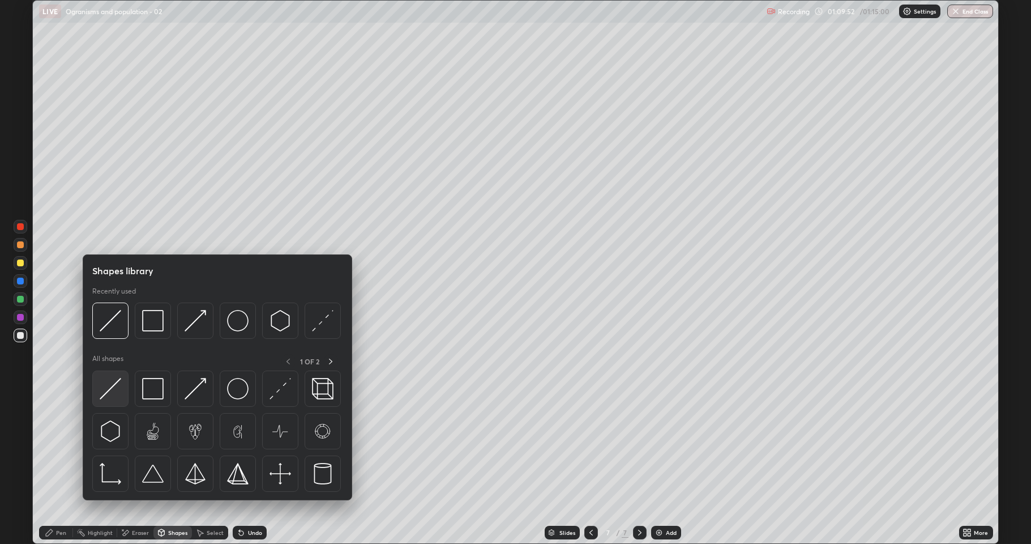
click at [117, 392] on img at bounding box center [111, 389] width 22 height 22
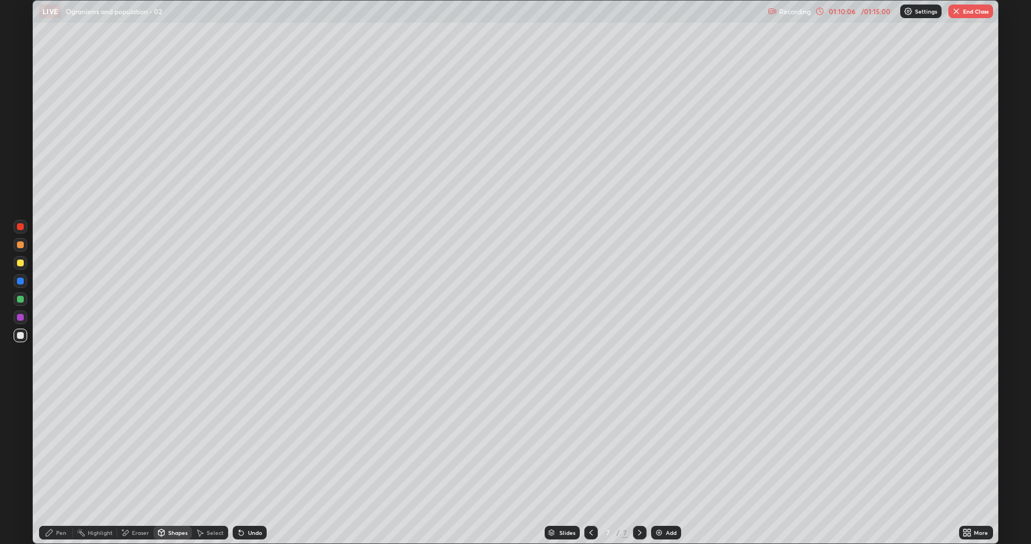
click at [177, 467] on div "Shapes" at bounding box center [172, 532] width 39 height 23
click at [55, 467] on div "Pen" at bounding box center [56, 532] width 34 height 14
click at [967, 10] on button "End Class" at bounding box center [970, 12] width 45 height 14
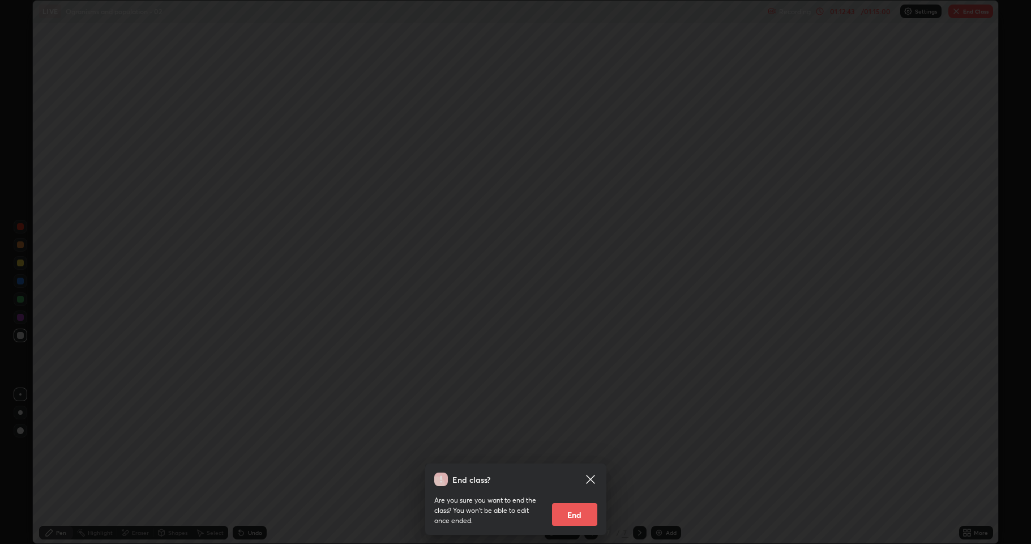
click at [581, 467] on button "End" at bounding box center [574, 514] width 45 height 23
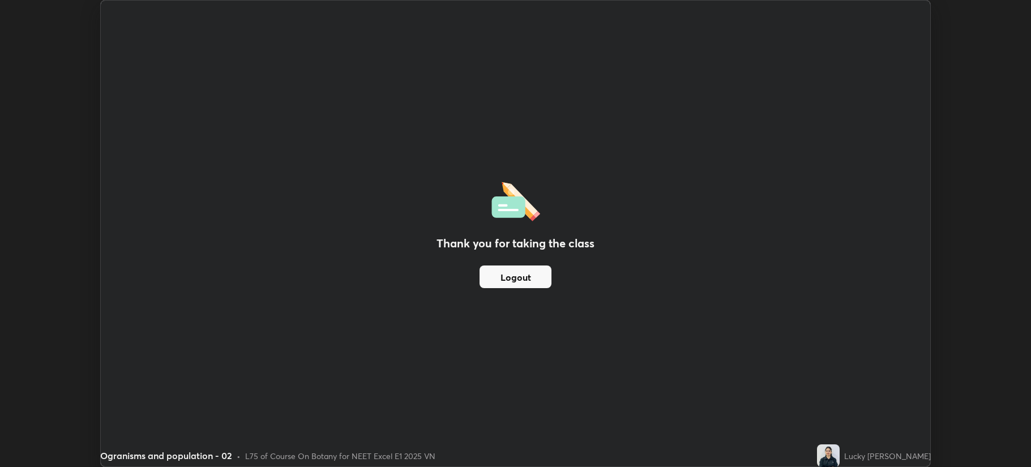
scroll to position [56153, 55589]
